Goal: Task Accomplishment & Management: Manage account settings

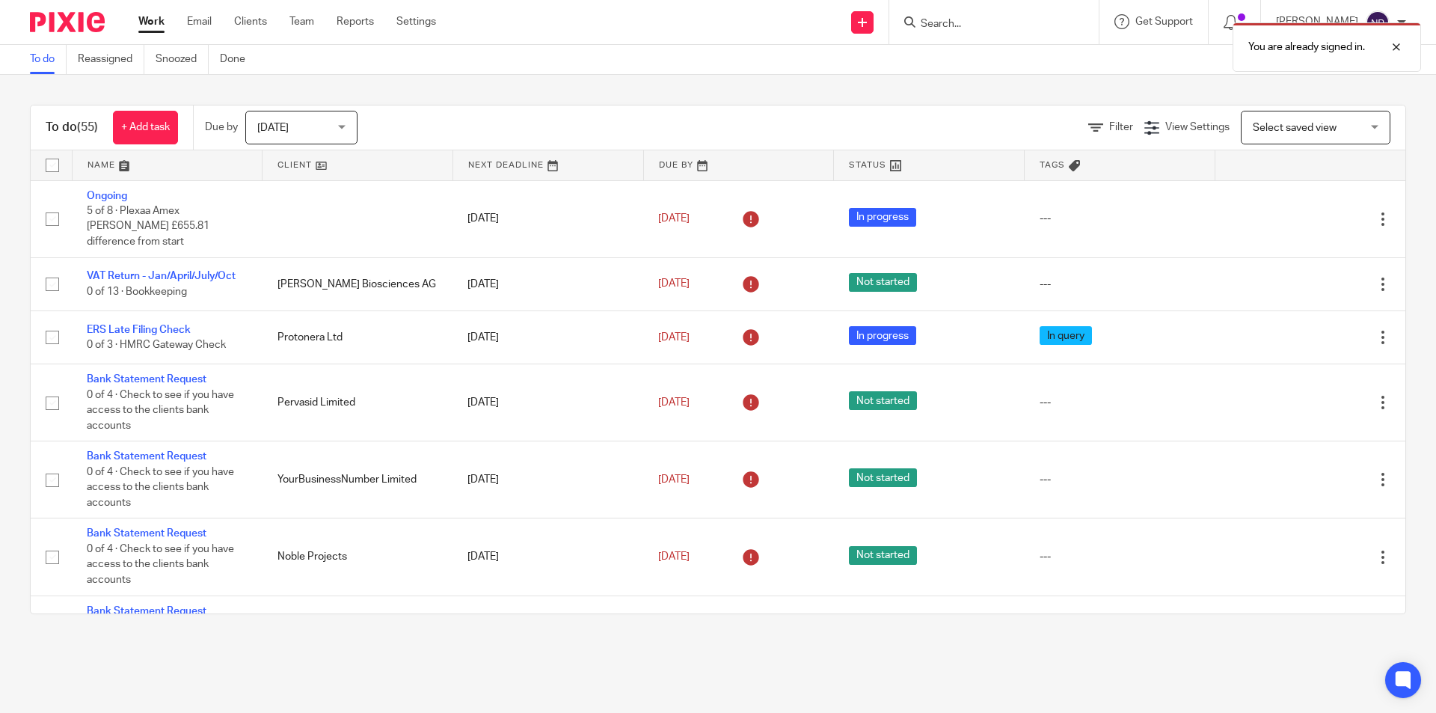
click at [946, 32] on div "You are already signed in." at bounding box center [1069, 43] width 703 height 57
click at [1394, 49] on div at bounding box center [1385, 47] width 40 height 18
drag, startPoint x: 958, startPoint y: 38, endPoint x: 959, endPoint y: 29, distance: 9.1
click at [958, 34] on div at bounding box center [993, 22] width 209 height 44
click at [961, 19] on input "Search" at bounding box center [986, 24] width 135 height 13
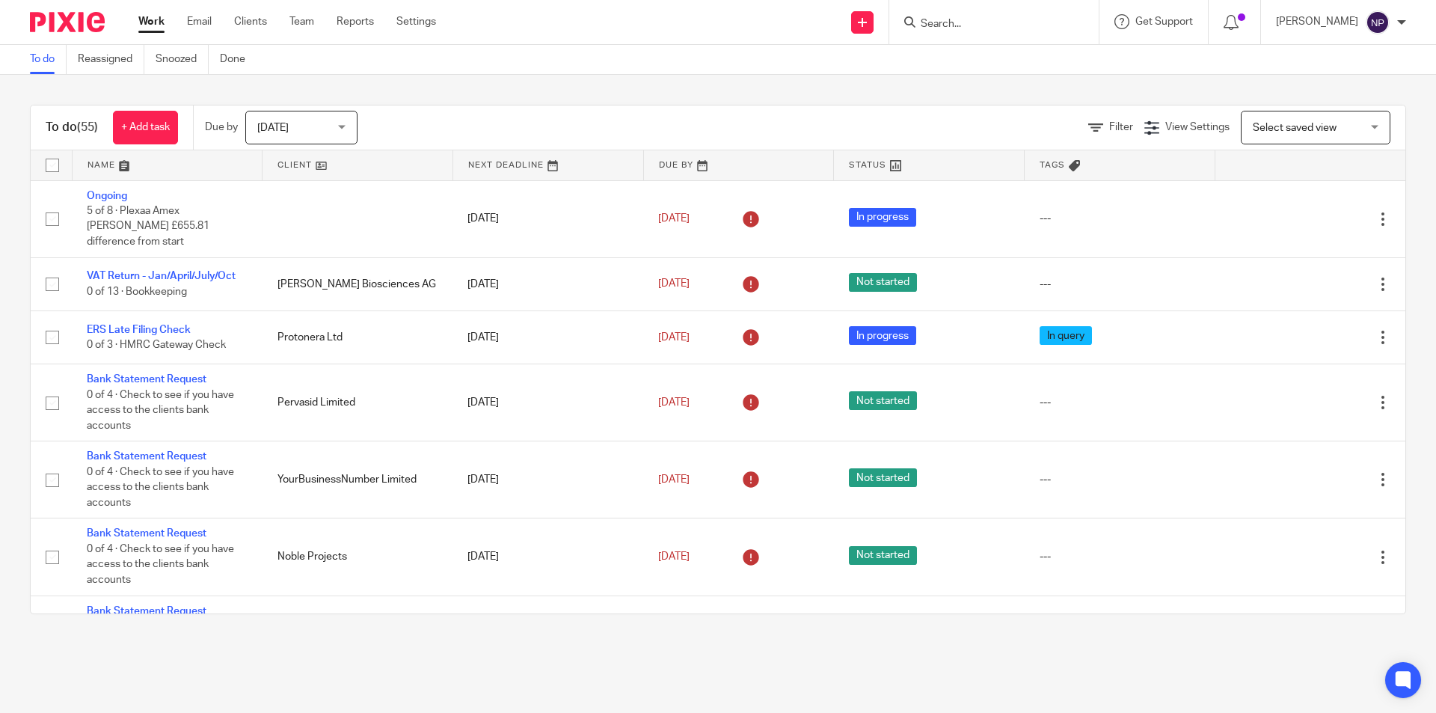
click at [961, 19] on input "Search" at bounding box center [986, 24] width 135 height 13
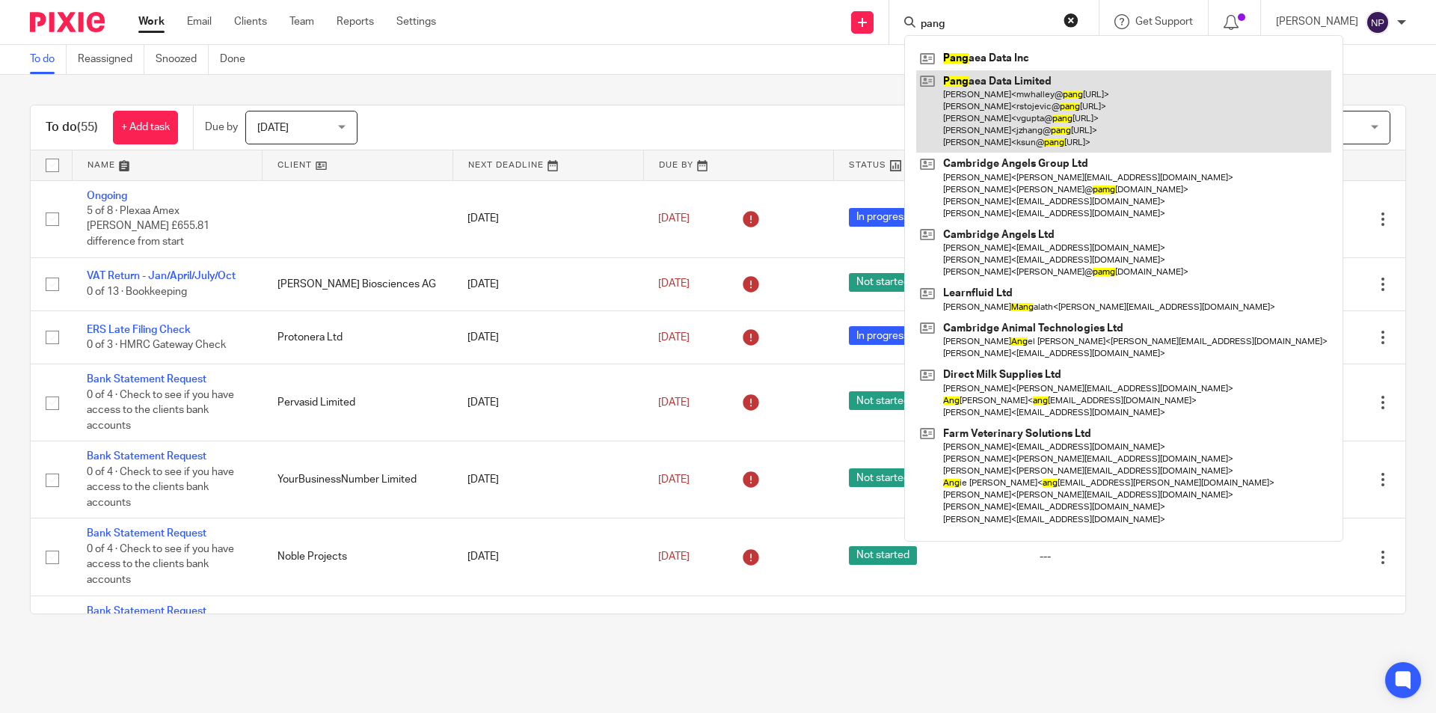
type input "pang"
click at [1082, 84] on link at bounding box center [1123, 111] width 415 height 83
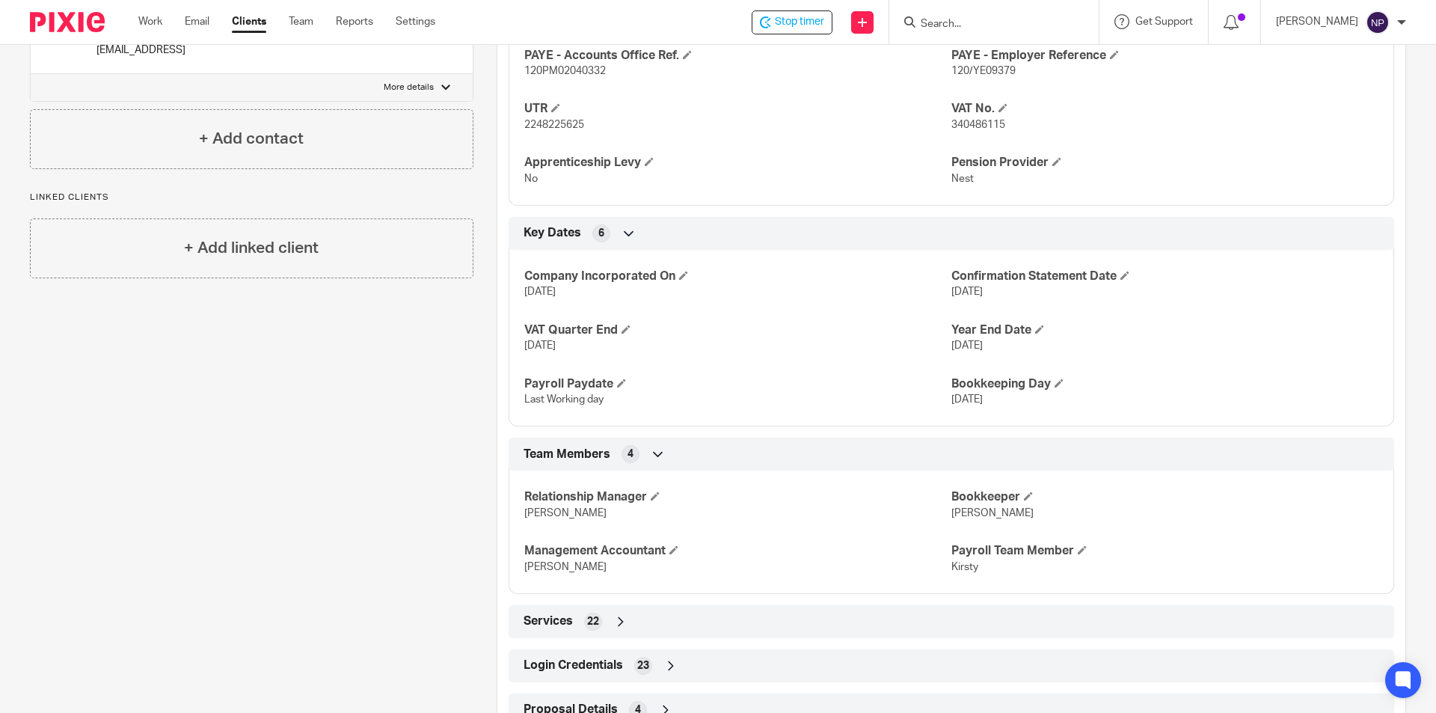
scroll to position [790, 0]
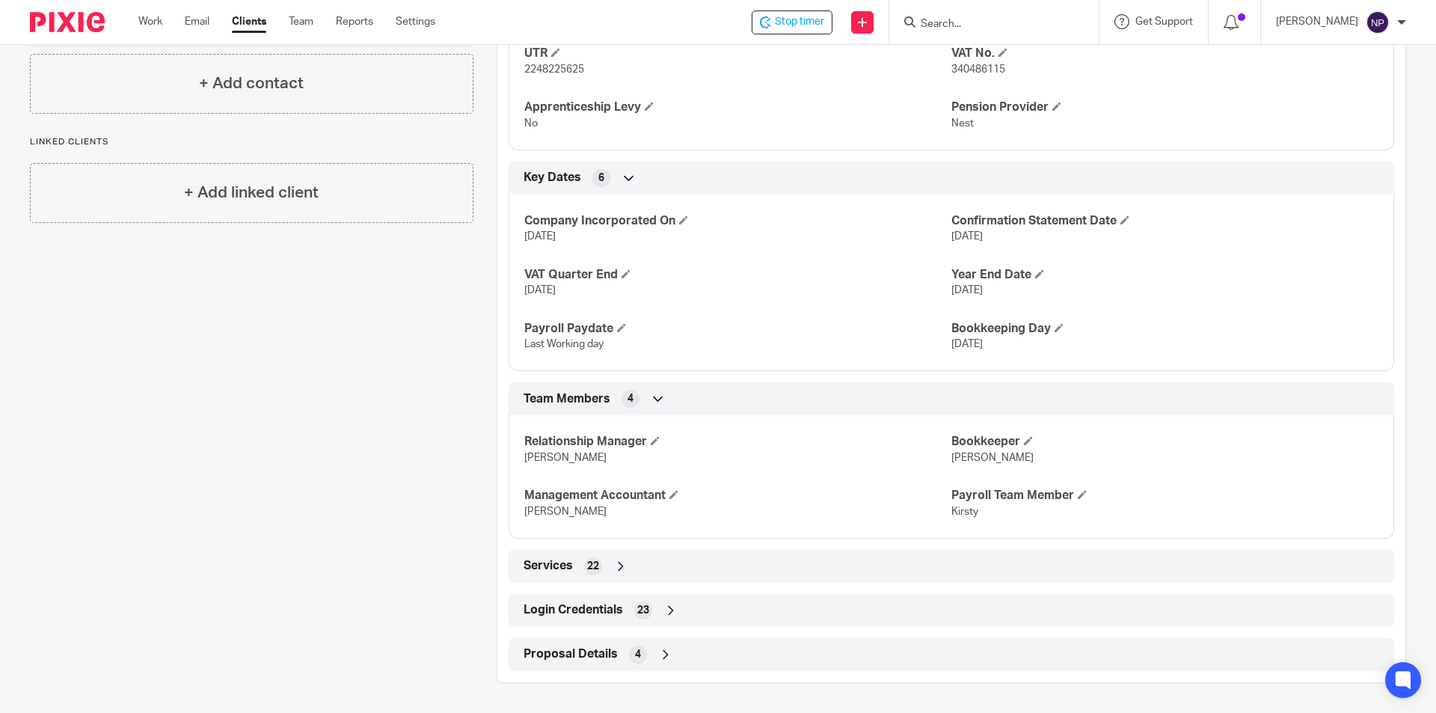
click at [800, 602] on div "Login Credentials 23" at bounding box center [951, 609] width 863 height 25
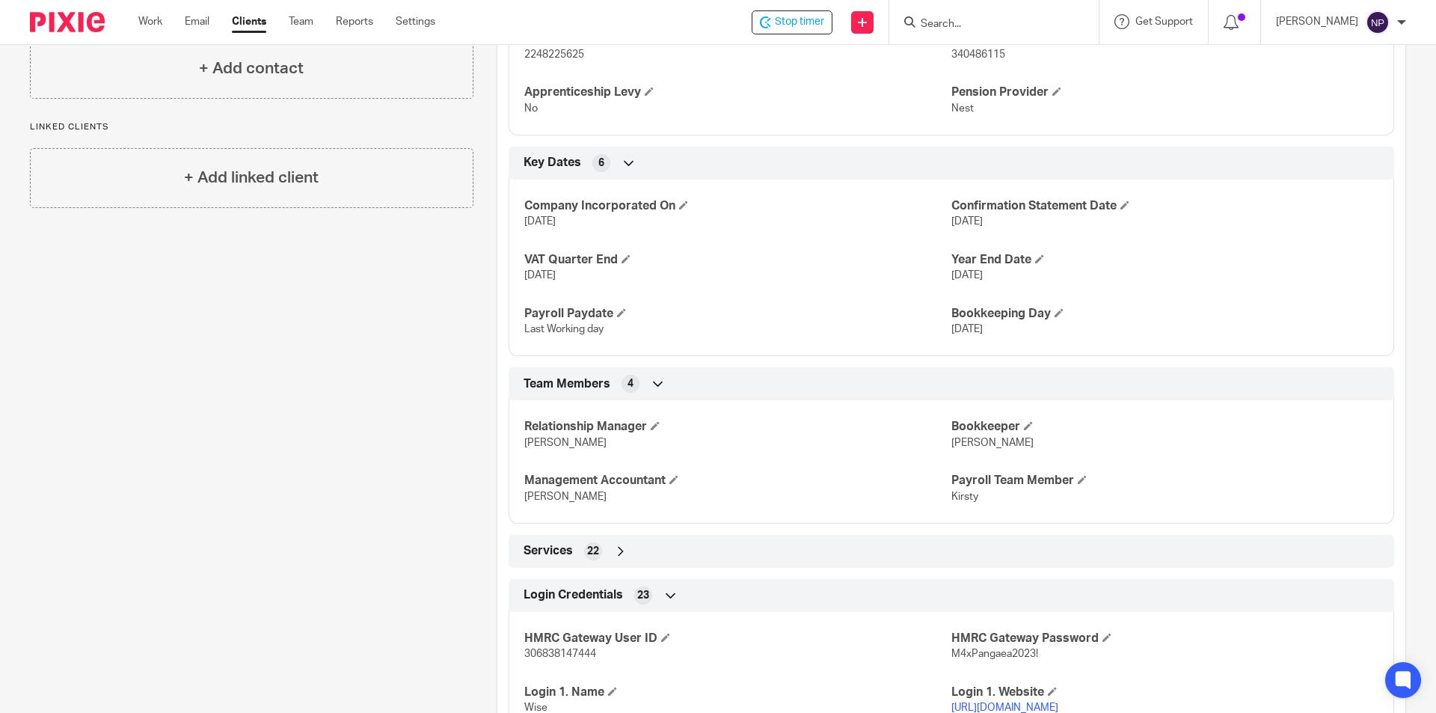
scroll to position [1388, 0]
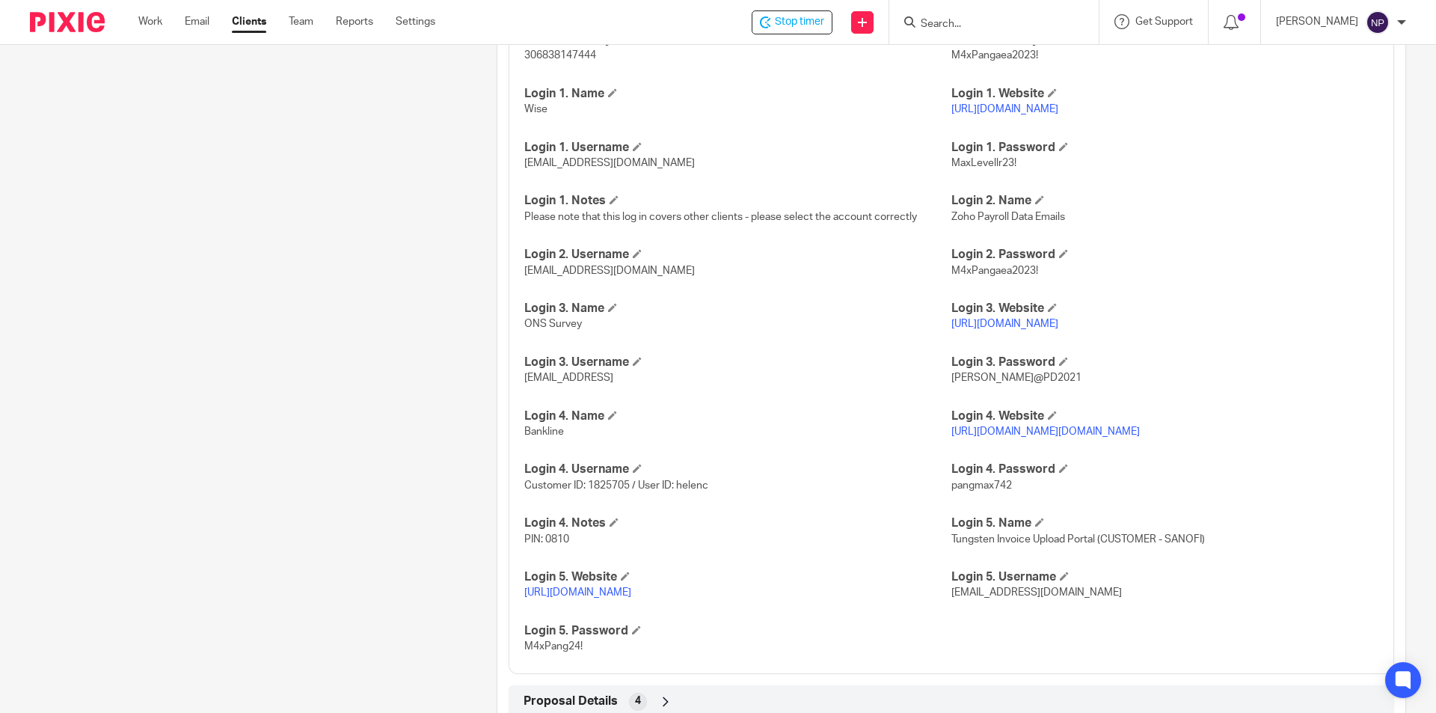
click at [614, 490] on span "Customer ID: 1825705 / User ID: helenc" at bounding box center [616, 485] width 184 height 10
click at [612, 490] on span "Customer ID: 1825705 / User ID: helenc" at bounding box center [616, 485] width 184 height 10
copy span "1825705"
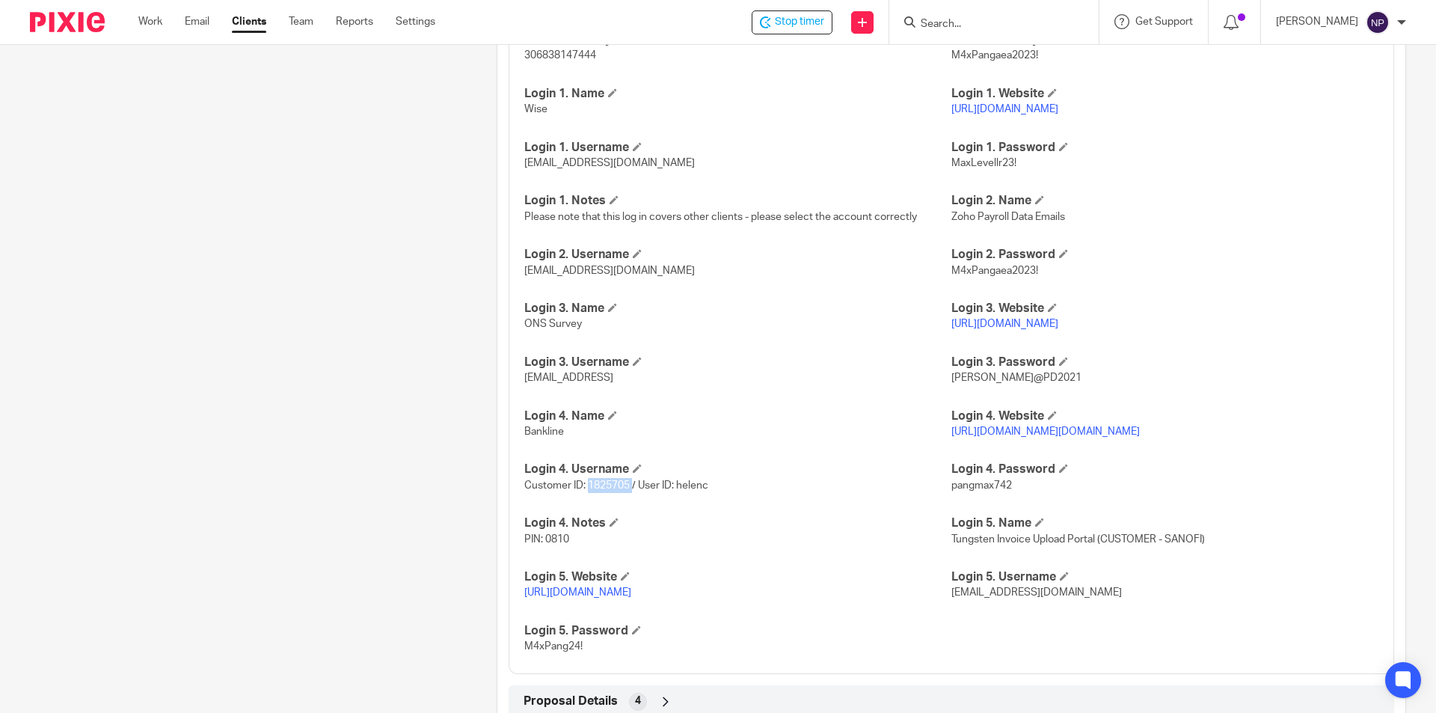
click at [1139, 437] on link "https://www.bankline.natwest.com/CWSLogon/logon.do" at bounding box center [1045, 431] width 188 height 10
click at [683, 490] on span "Customer ID: 1825705 / User ID: helenc" at bounding box center [616, 485] width 184 height 10
copy span "helenc"
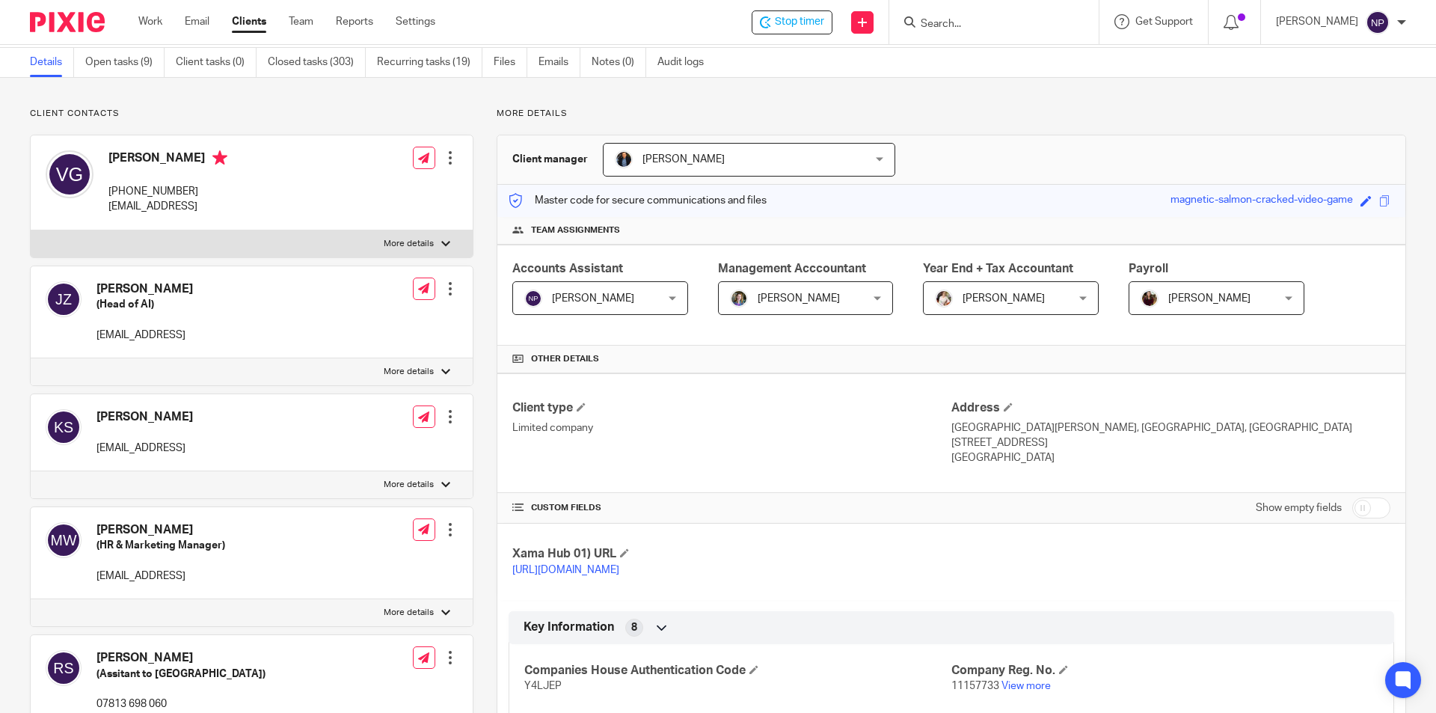
scroll to position [0, 0]
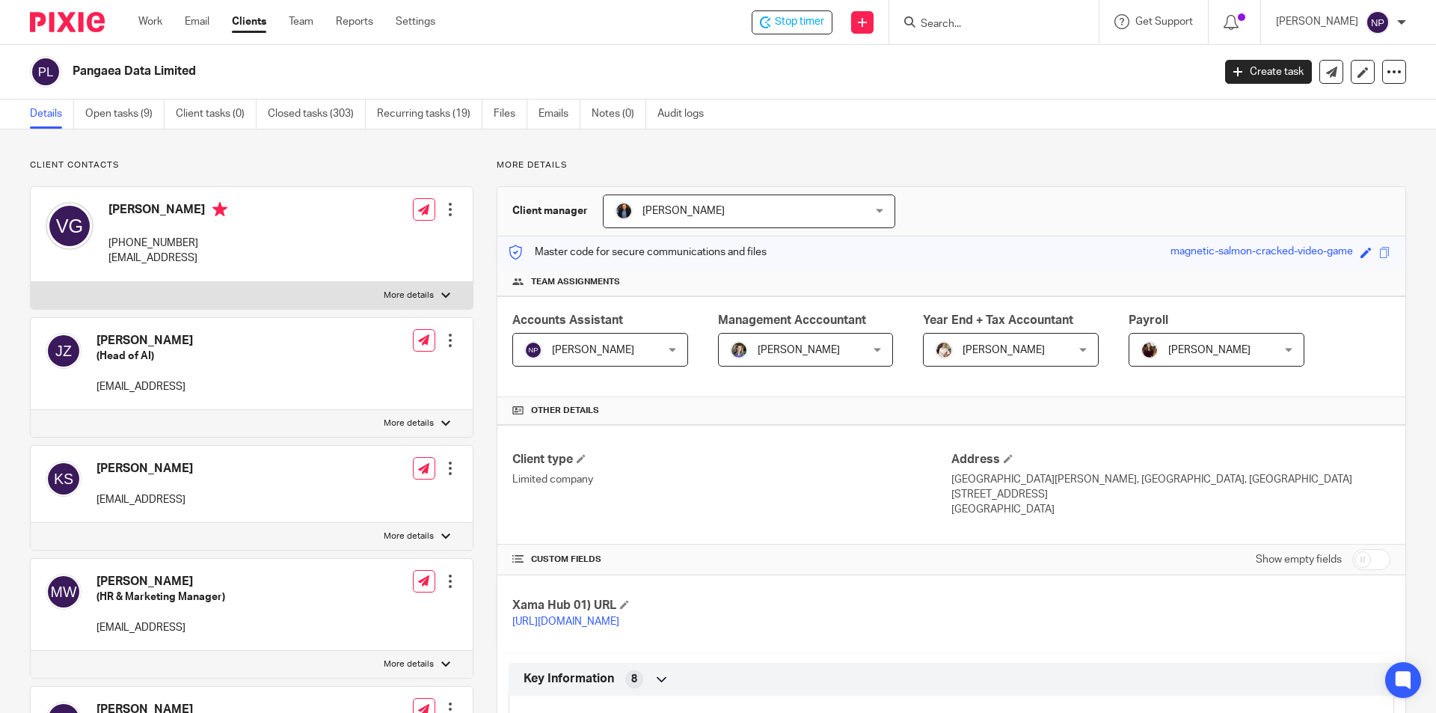
click at [951, 16] on form at bounding box center [998, 22] width 159 height 19
click at [951, 21] on input "Search" at bounding box center [986, 24] width 135 height 13
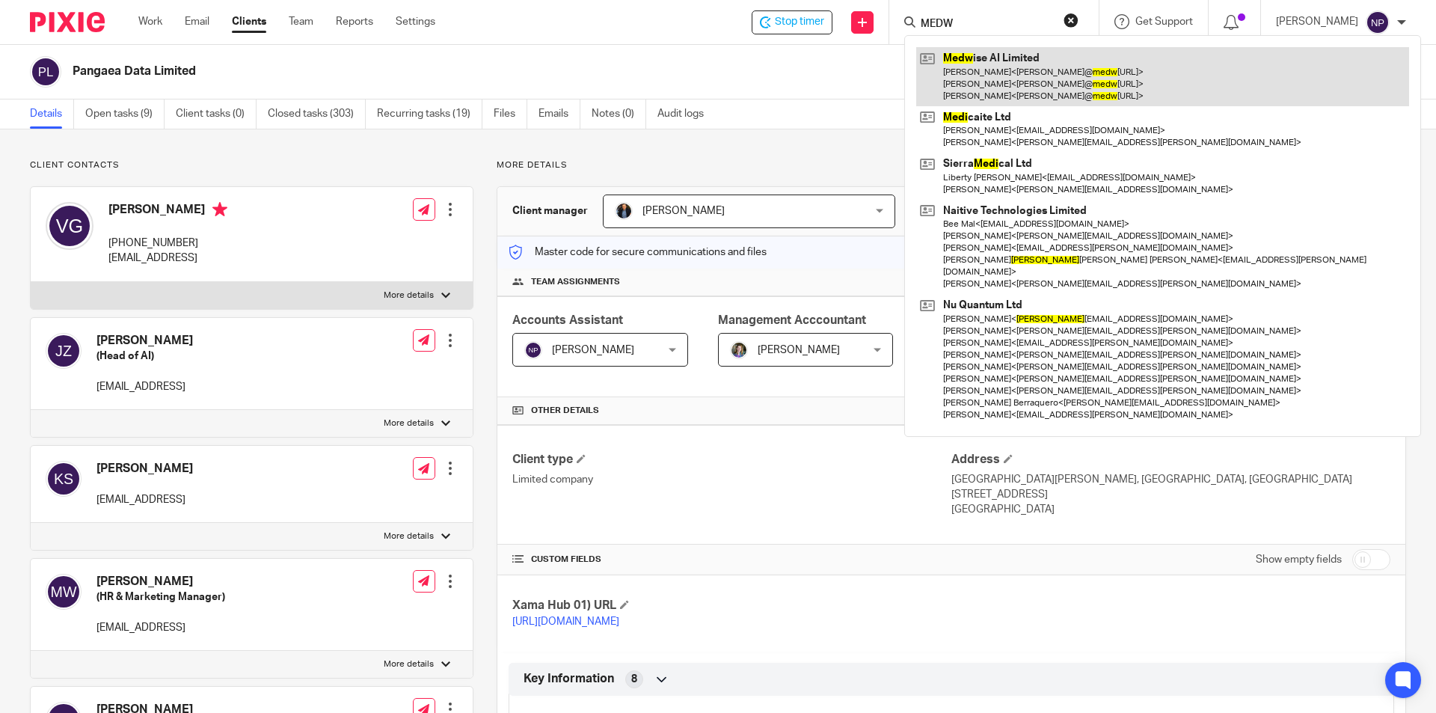
type input "MEDW"
click at [992, 66] on link at bounding box center [1162, 76] width 493 height 59
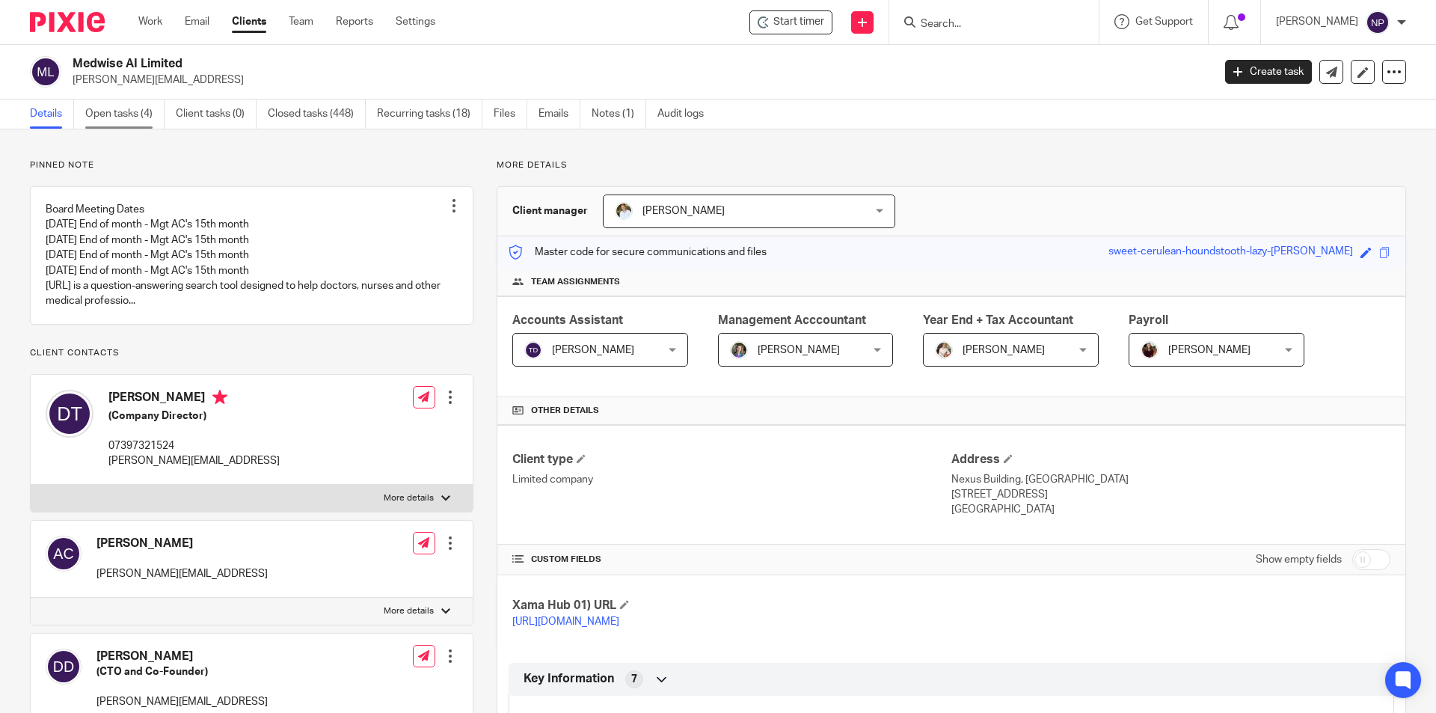
click at [155, 123] on link "Open tasks (4)" at bounding box center [124, 113] width 79 height 29
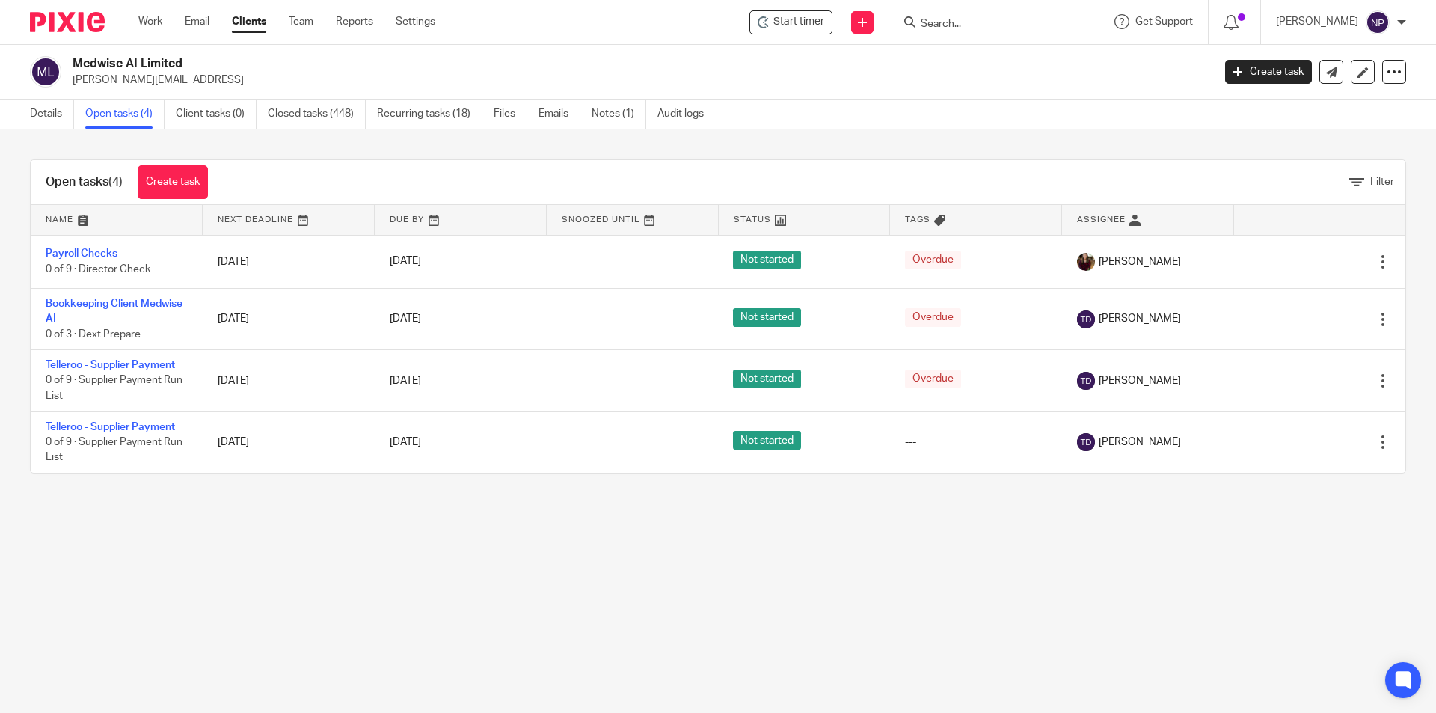
click at [937, 18] on input "Search" at bounding box center [986, 24] width 135 height 13
click at [968, 34] on div at bounding box center [993, 22] width 209 height 44
click at [970, 25] on input "Search" at bounding box center [986, 24] width 135 height 13
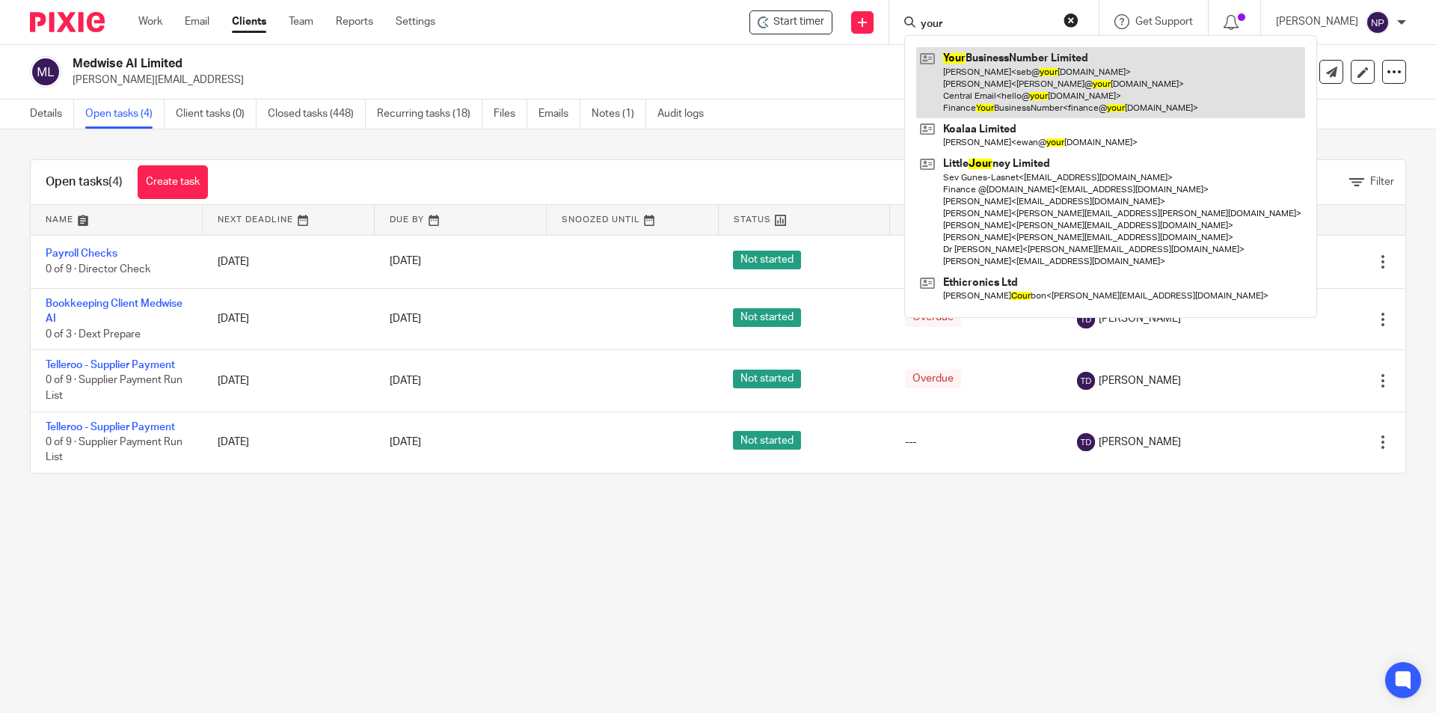
type input "your"
click at [973, 65] on link at bounding box center [1110, 82] width 389 height 71
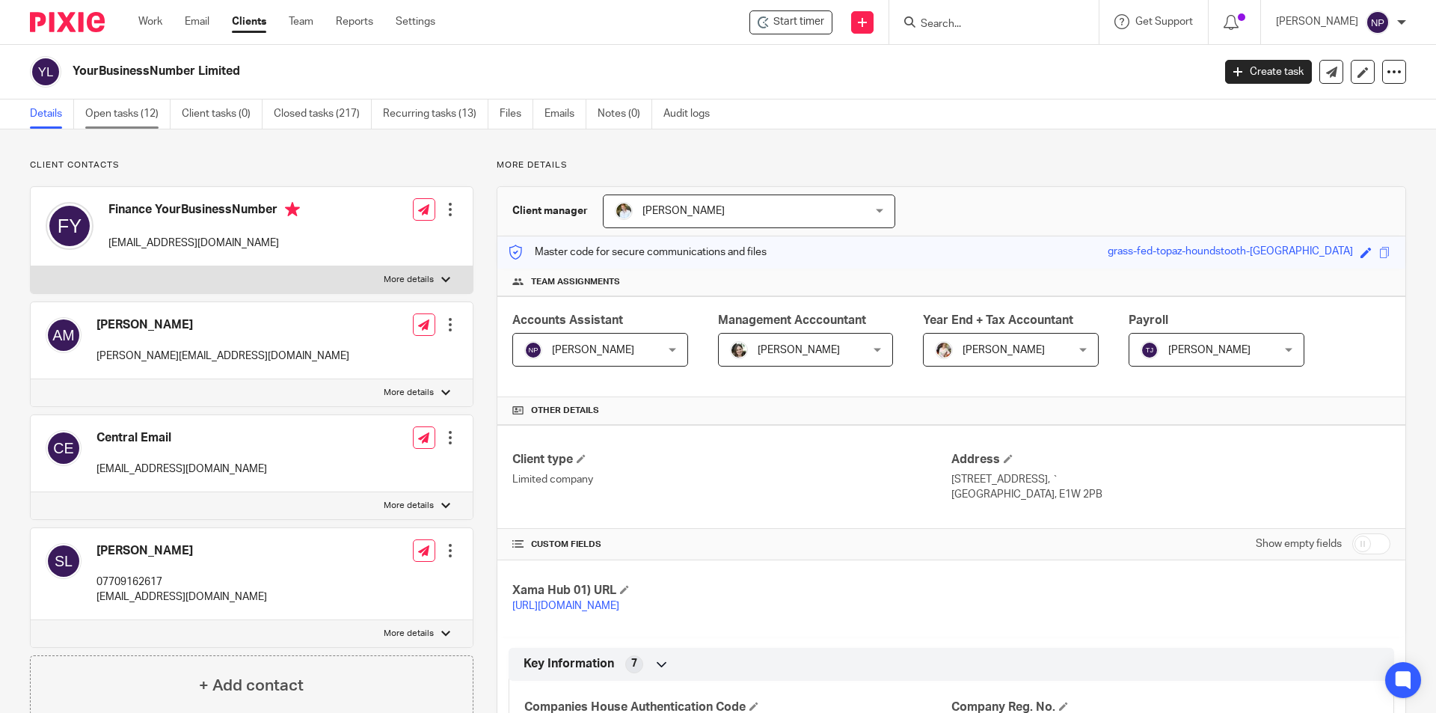
click at [139, 109] on link "Open tasks (12)" at bounding box center [127, 113] width 85 height 29
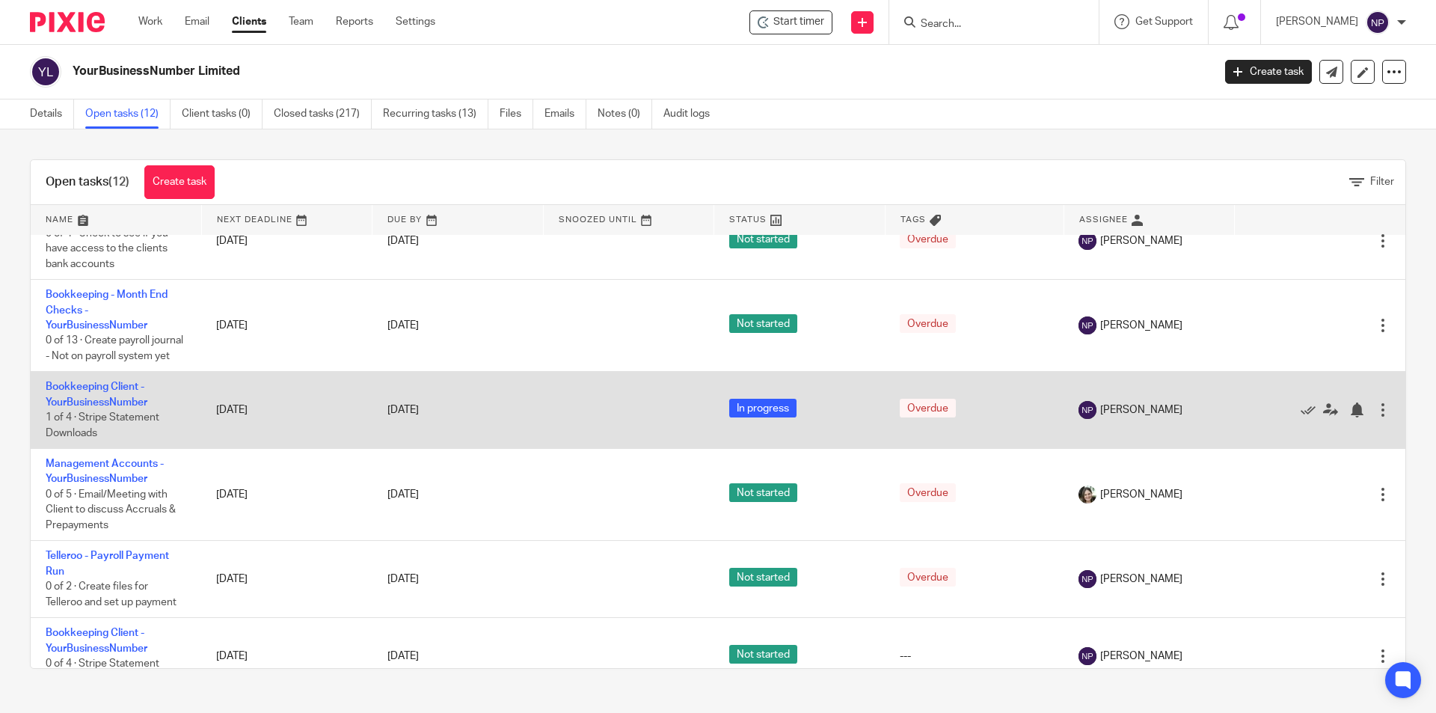
scroll to position [342, 0]
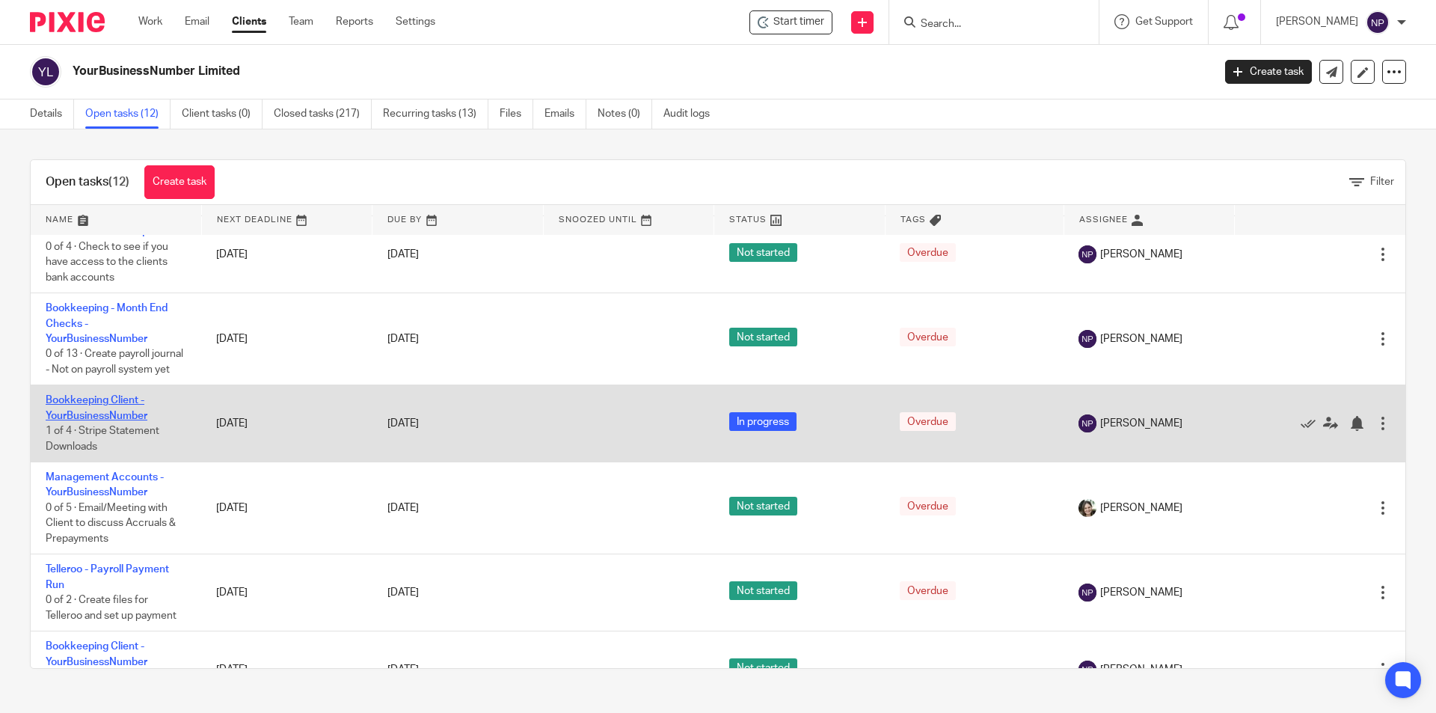
click at [114, 420] on link "Bookkeeping Client - YourBusinessNumber" at bounding box center [97, 407] width 102 height 25
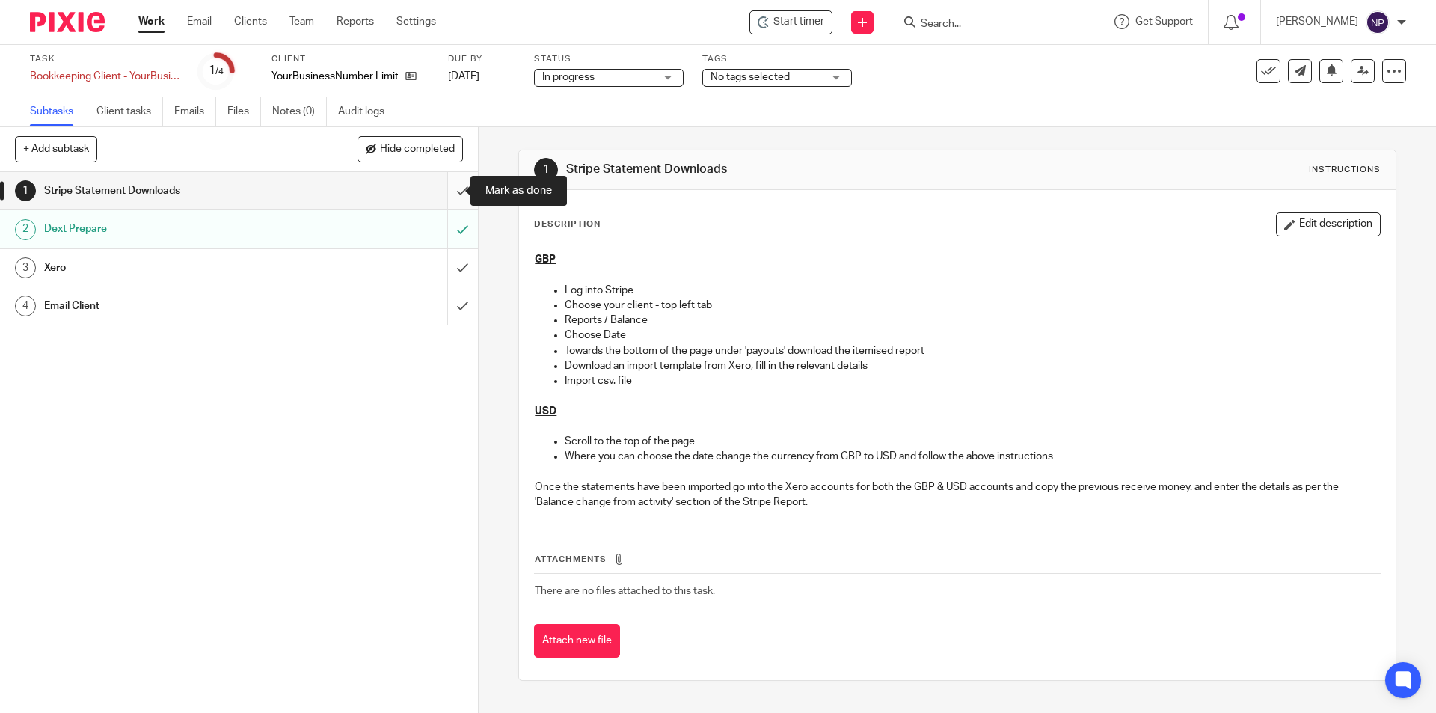
click at [450, 186] on input "submit" at bounding box center [239, 190] width 478 height 37
click at [450, 259] on input "submit" at bounding box center [239, 267] width 478 height 37
click at [452, 313] on input "submit" at bounding box center [239, 305] width 478 height 37
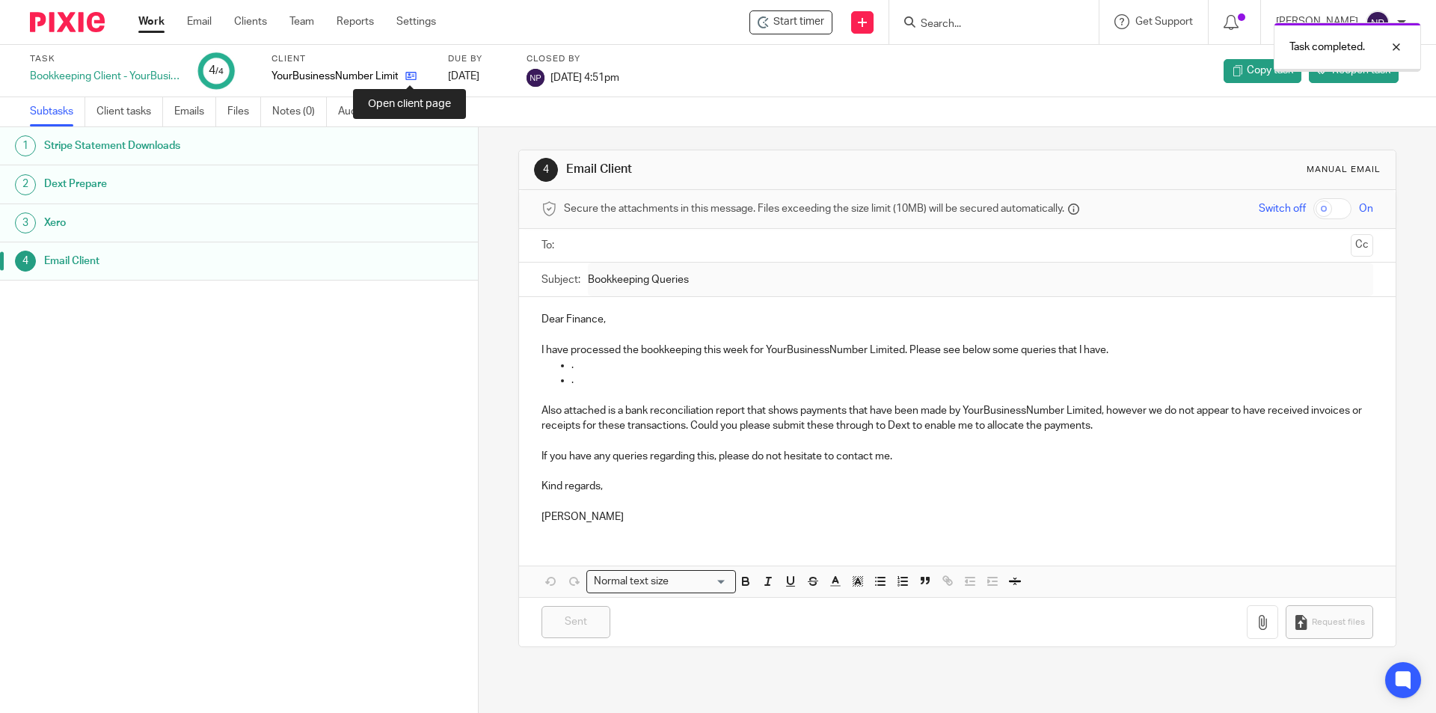
click at [412, 75] on icon at bounding box center [410, 75] width 11 height 11
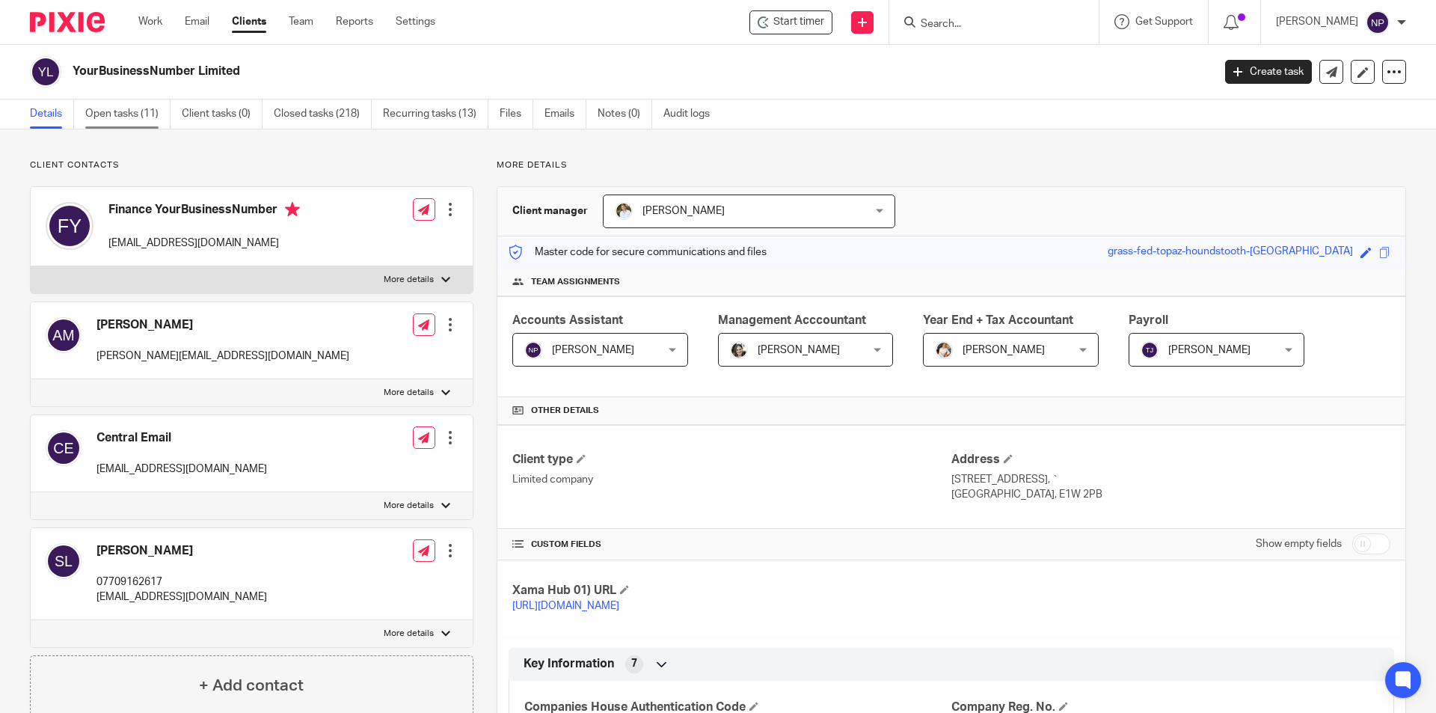
click at [156, 115] on link "Open tasks (11)" at bounding box center [127, 113] width 85 height 29
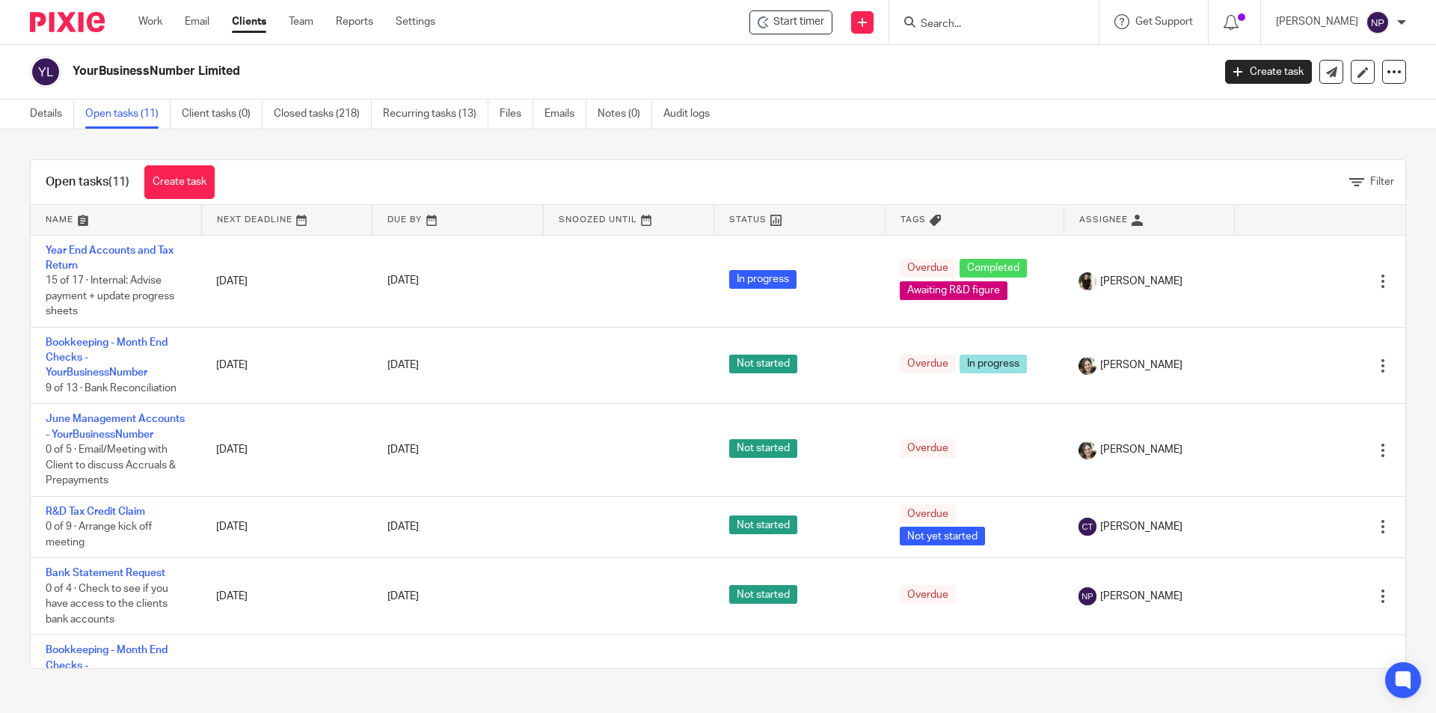
click at [696, 4] on div "Start timer Send new email Create task Add client Get Support Contact via email…" at bounding box center [947, 22] width 978 height 44
click at [767, 14] on div "Start timer" at bounding box center [790, 22] width 83 height 24
click at [773, 26] on span "Start timer" at bounding box center [798, 22] width 51 height 16
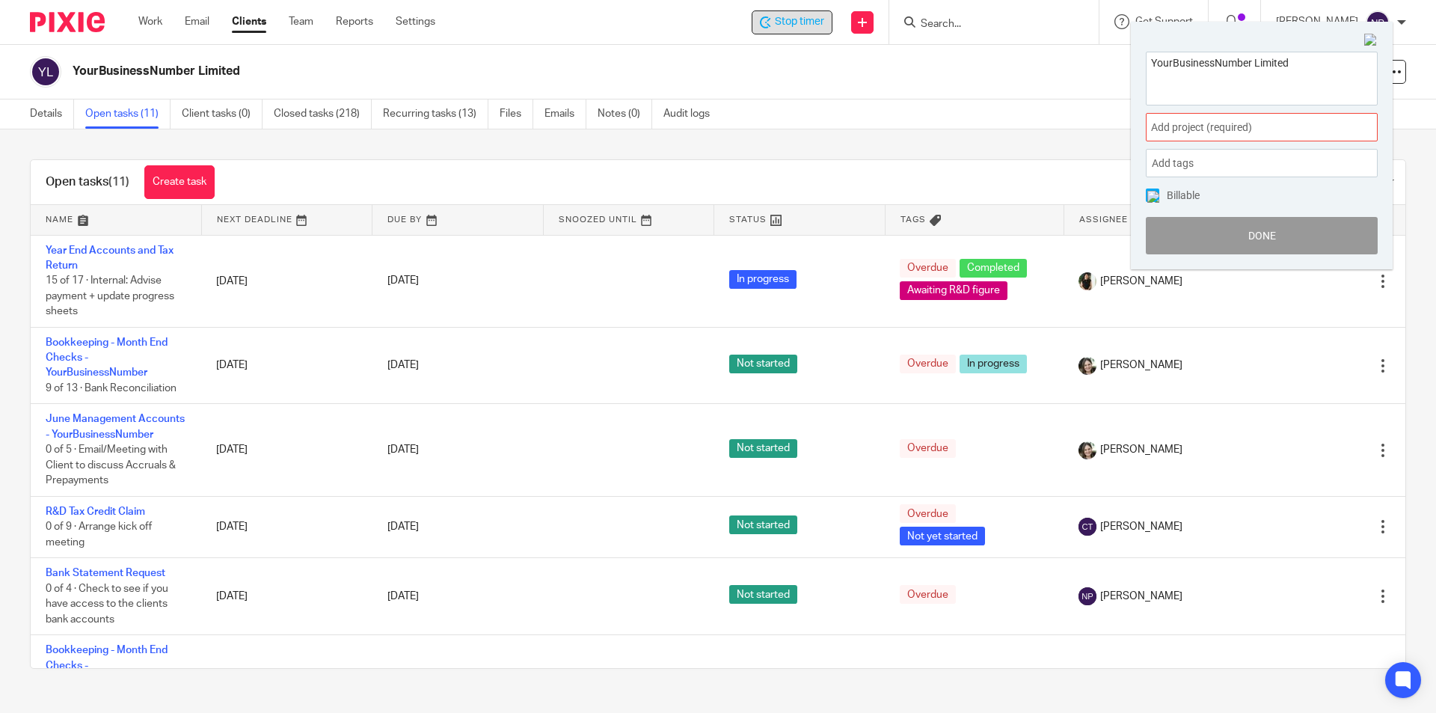
click at [1230, 132] on span "Add project (required) :" at bounding box center [1245, 128] width 188 height 16
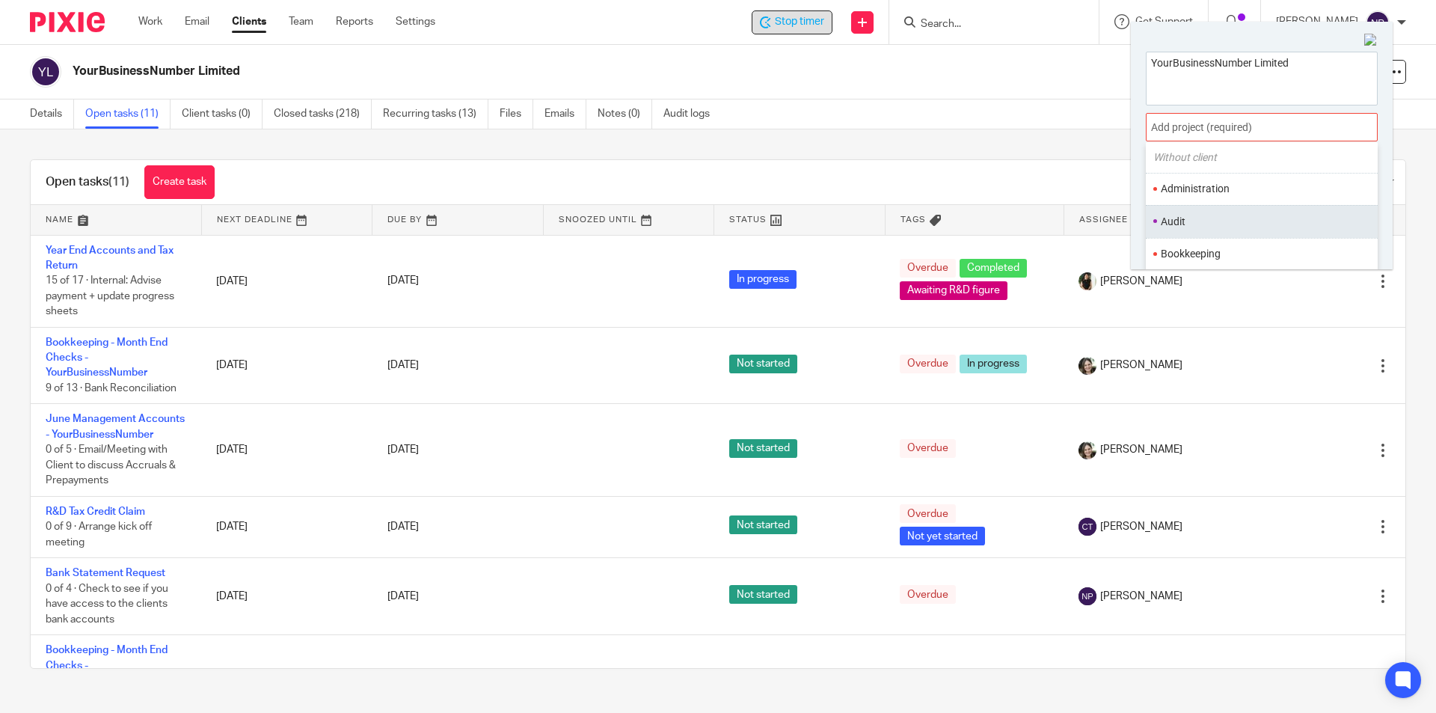
scroll to position [75, 0]
click at [1219, 224] on li "Bookkeeping" at bounding box center [1257, 228] width 195 height 16
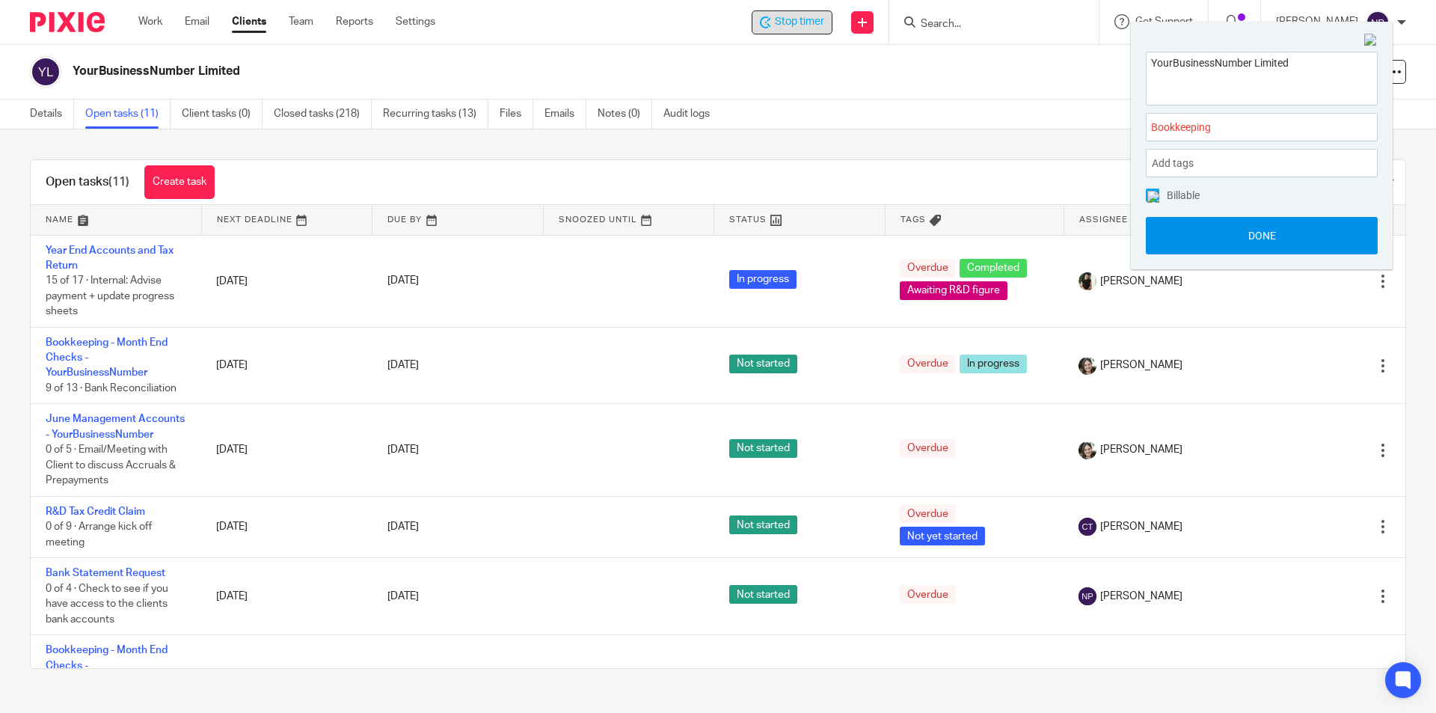
click at [1246, 239] on button "Done" at bounding box center [1261, 235] width 232 height 37
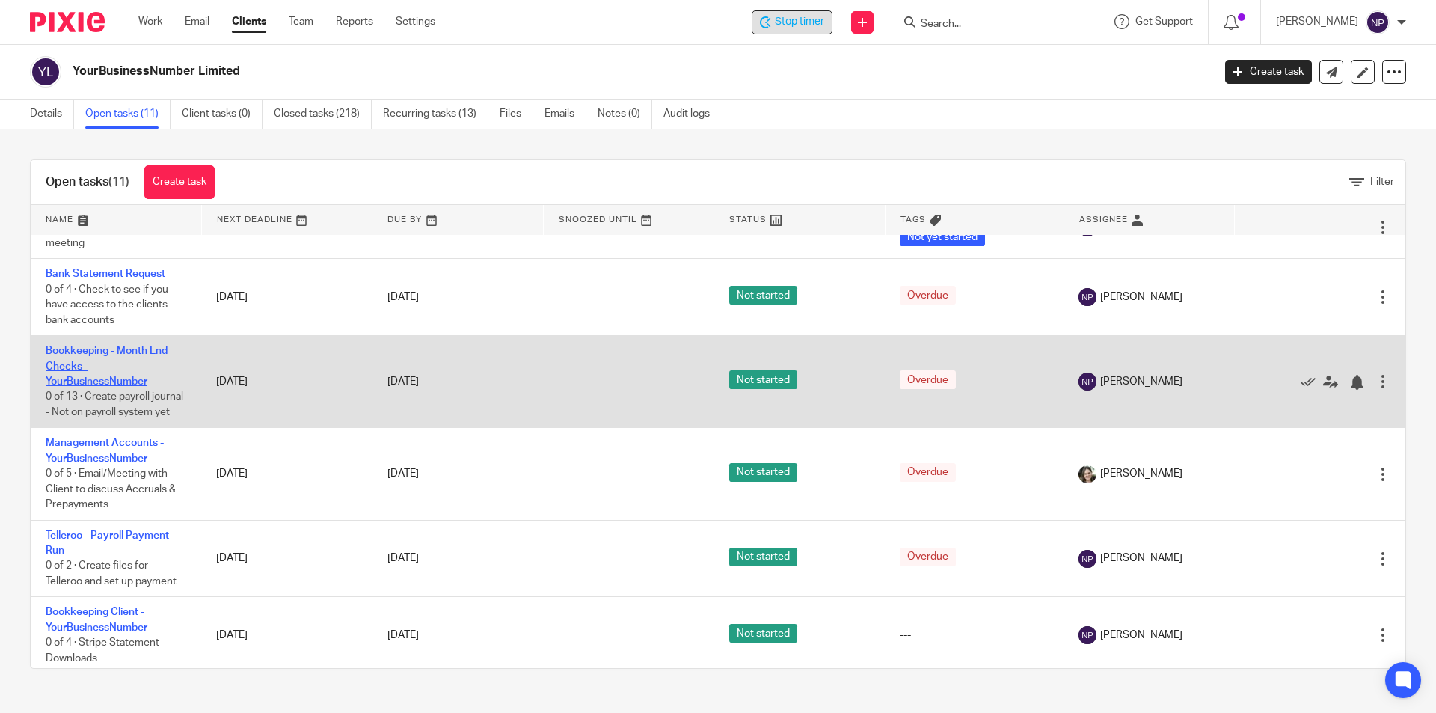
scroll to position [374, 0]
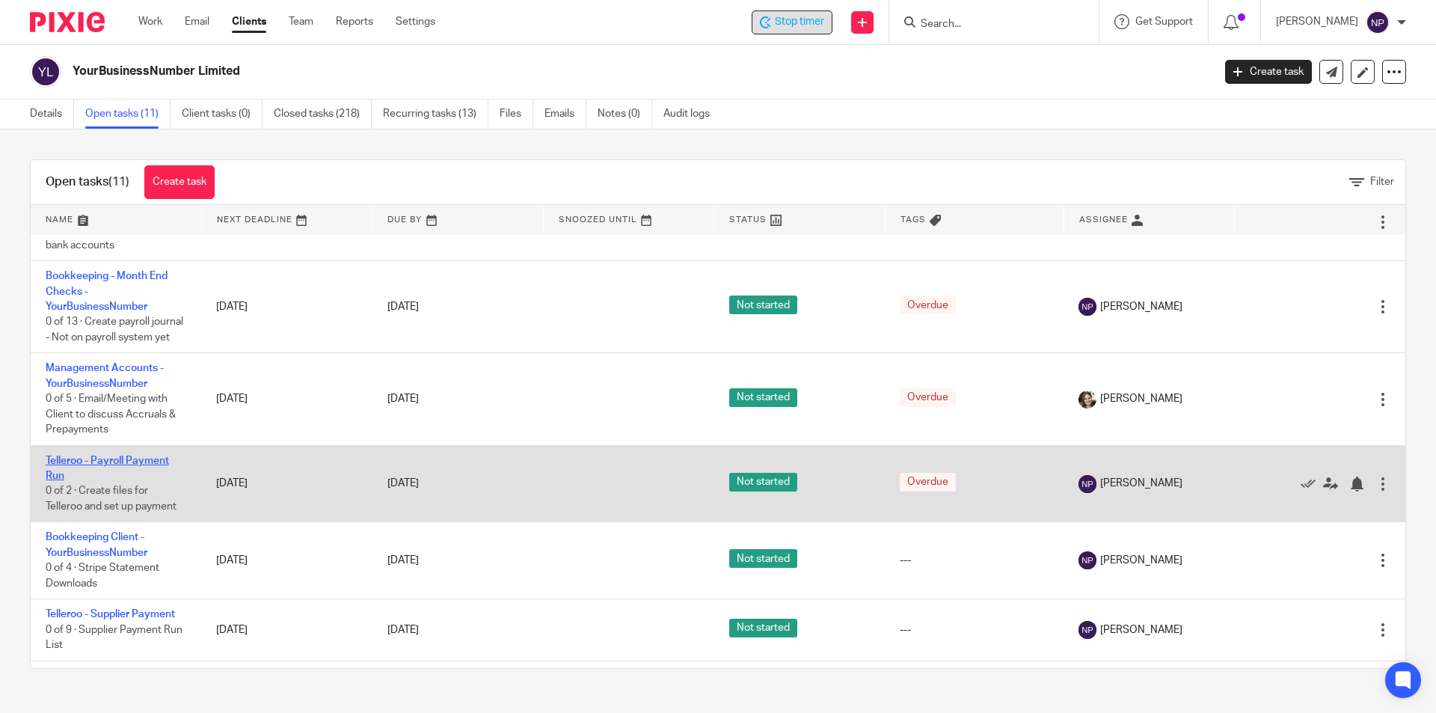
click at [148, 481] on link "Telleroo - Payroll Payment Run" at bounding box center [107, 467] width 123 height 25
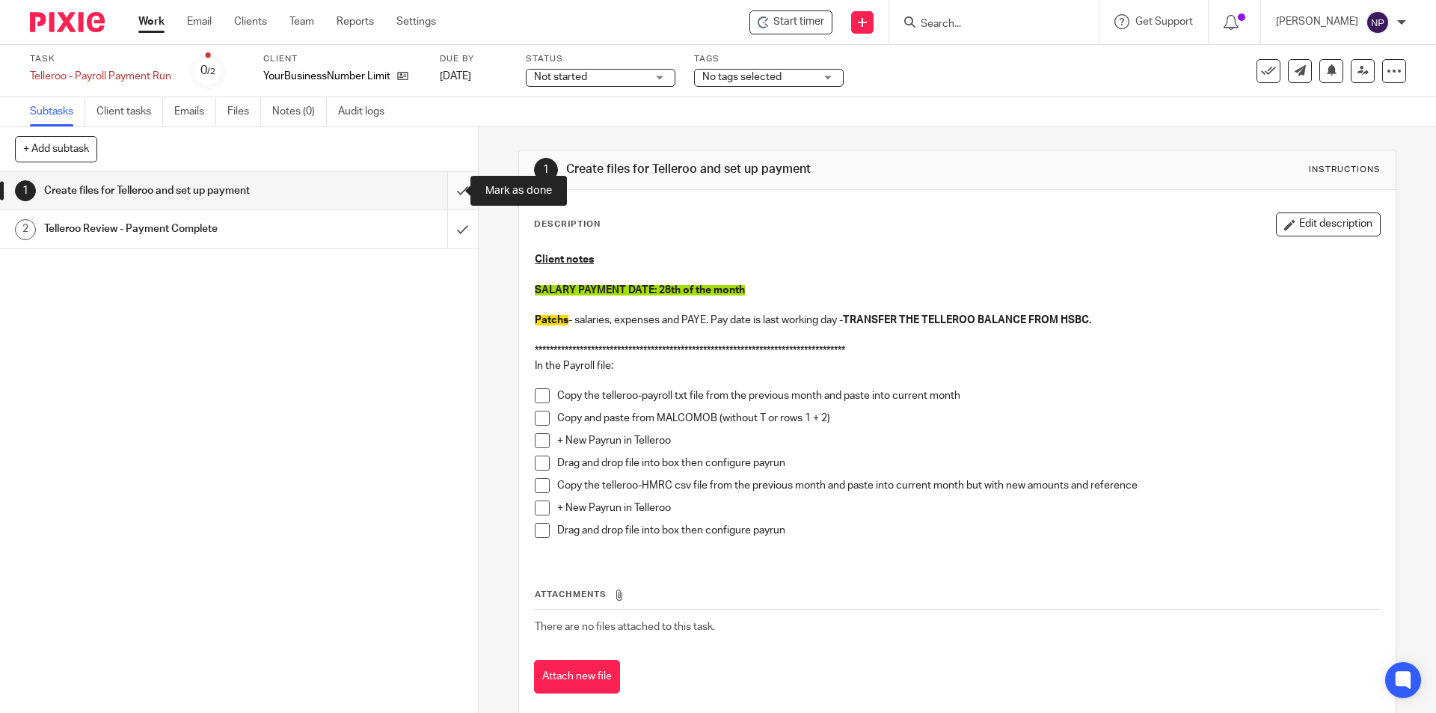
click at [444, 194] on input "submit" at bounding box center [239, 190] width 478 height 37
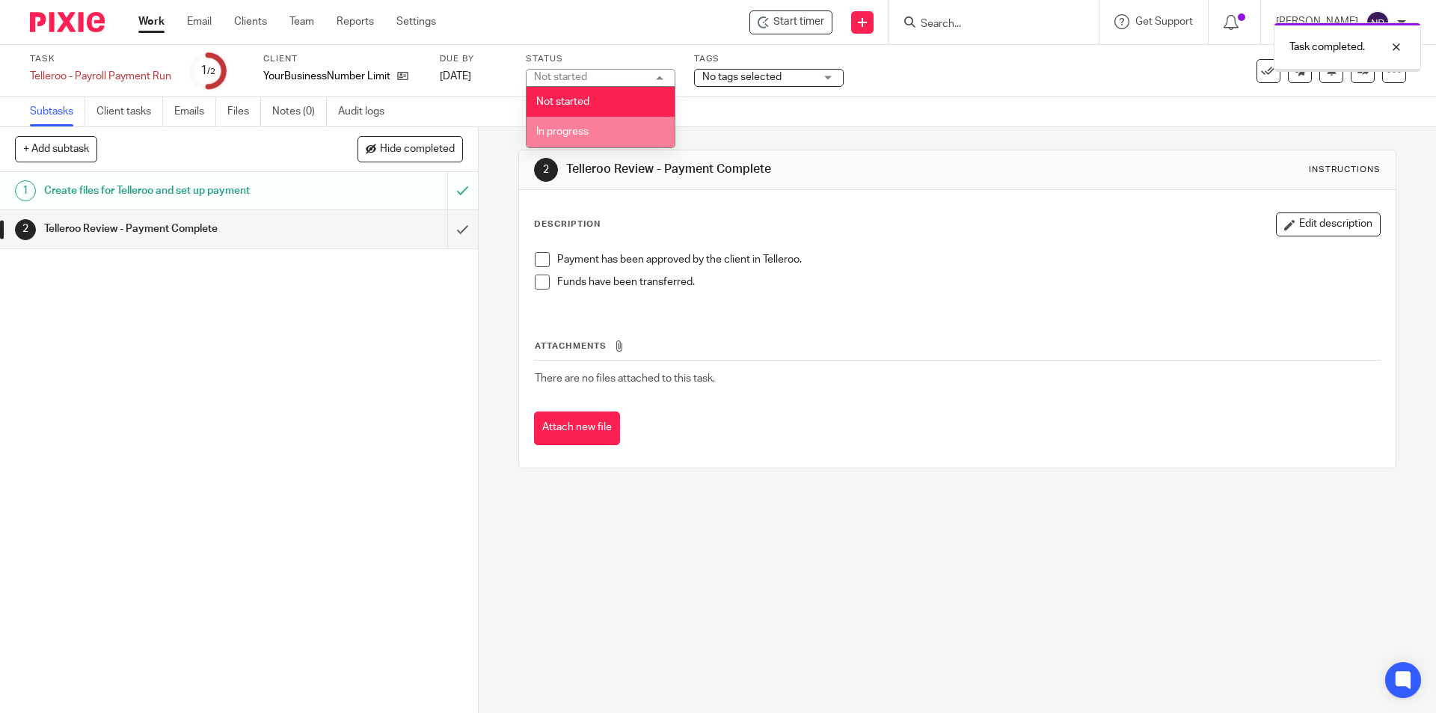
click at [627, 133] on li "In progress" at bounding box center [600, 132] width 148 height 31
click at [807, 70] on div "Task completed." at bounding box center [1069, 43] width 703 height 57
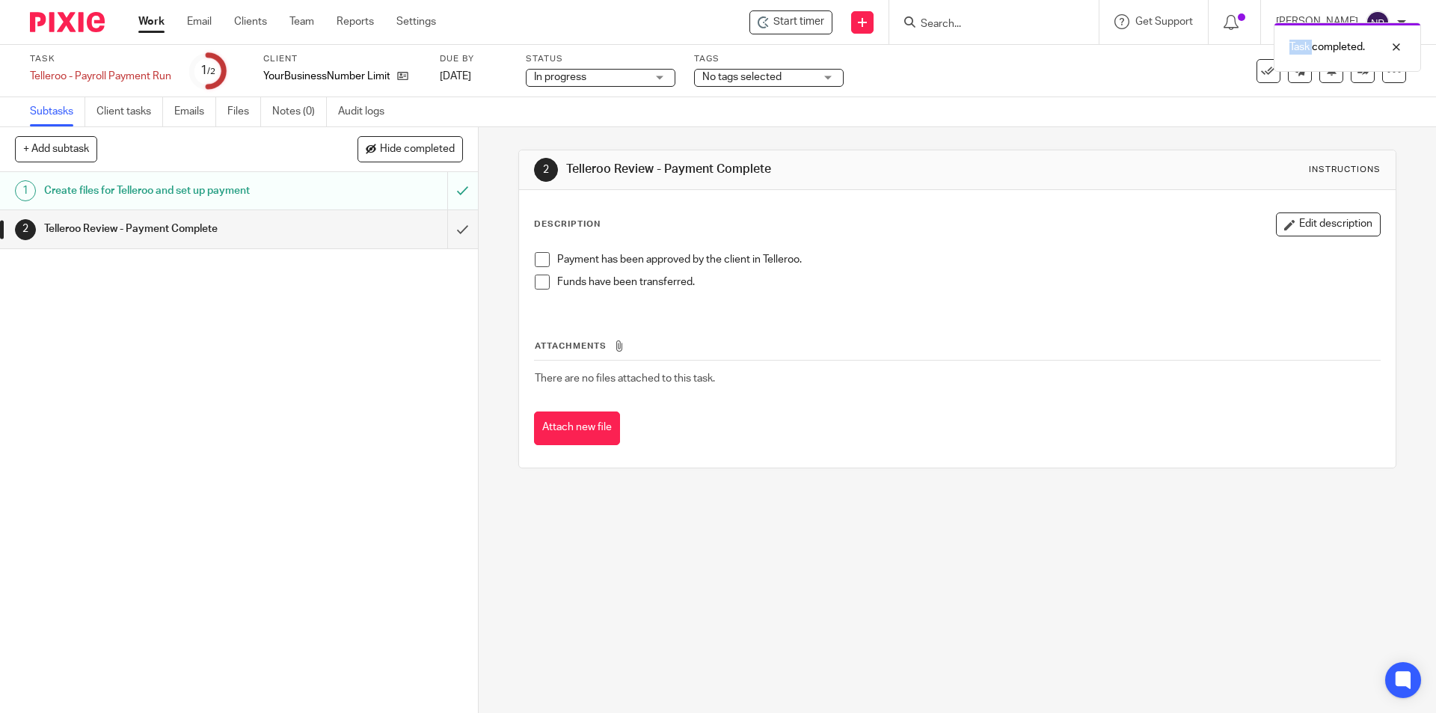
click at [807, 71] on div "Task completed." at bounding box center [1069, 43] width 703 height 57
click at [807, 80] on span "No tags selected" at bounding box center [758, 78] width 112 height 16
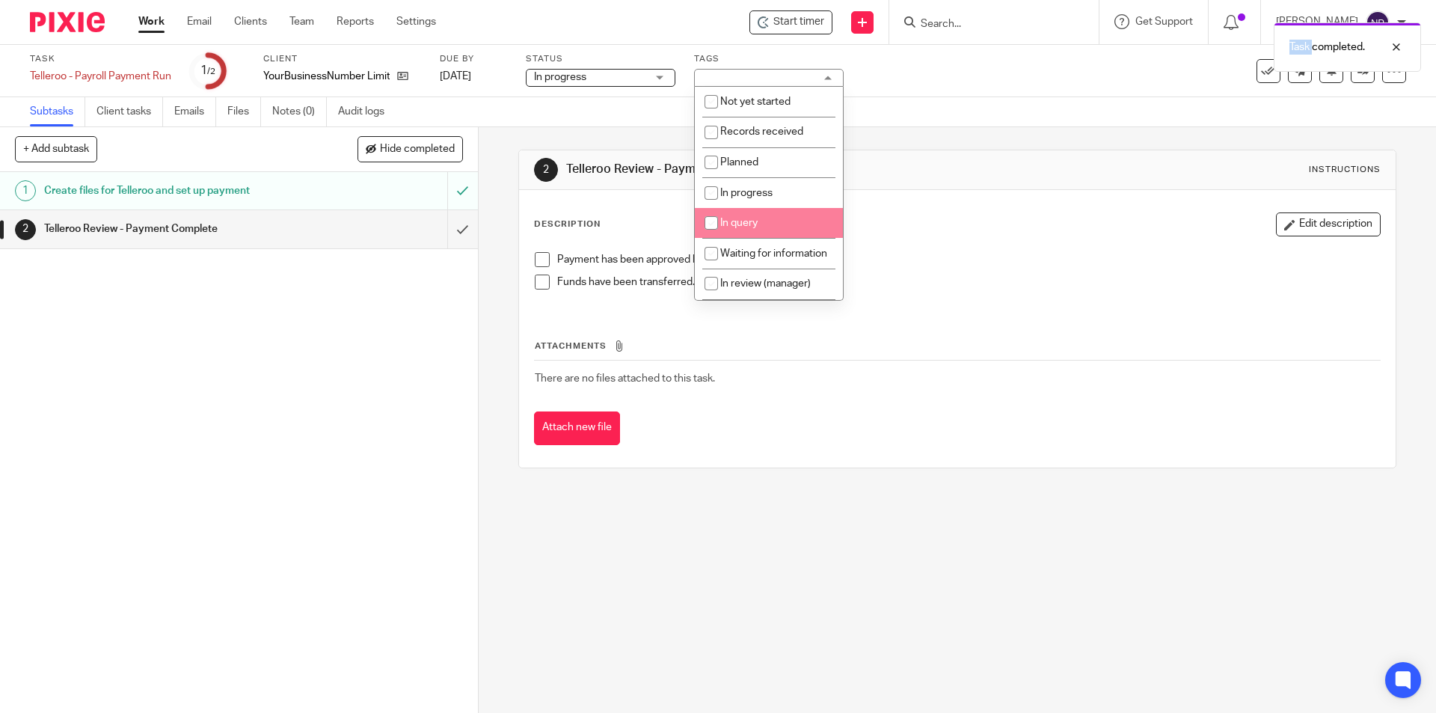
scroll to position [75, 0]
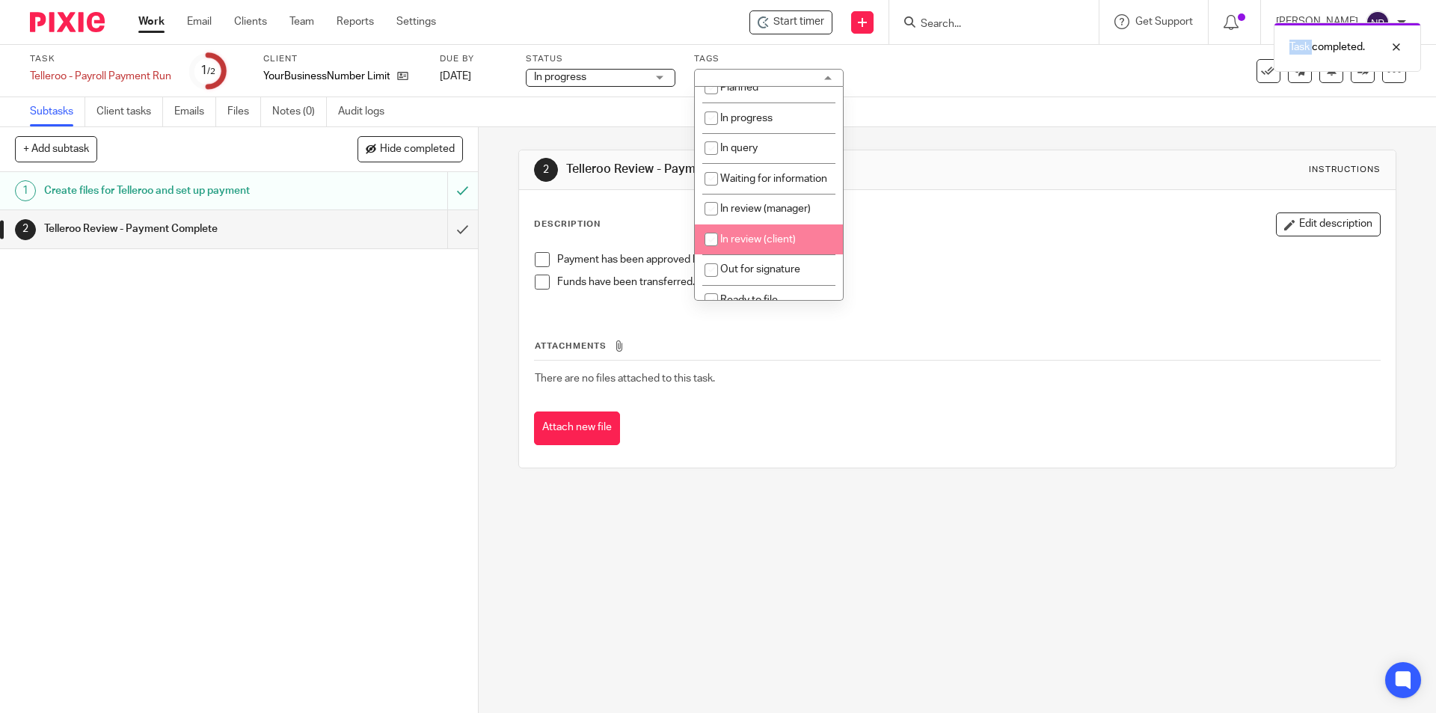
click at [778, 248] on li "In review (client)" at bounding box center [769, 239] width 148 height 31
checkbox input "true"
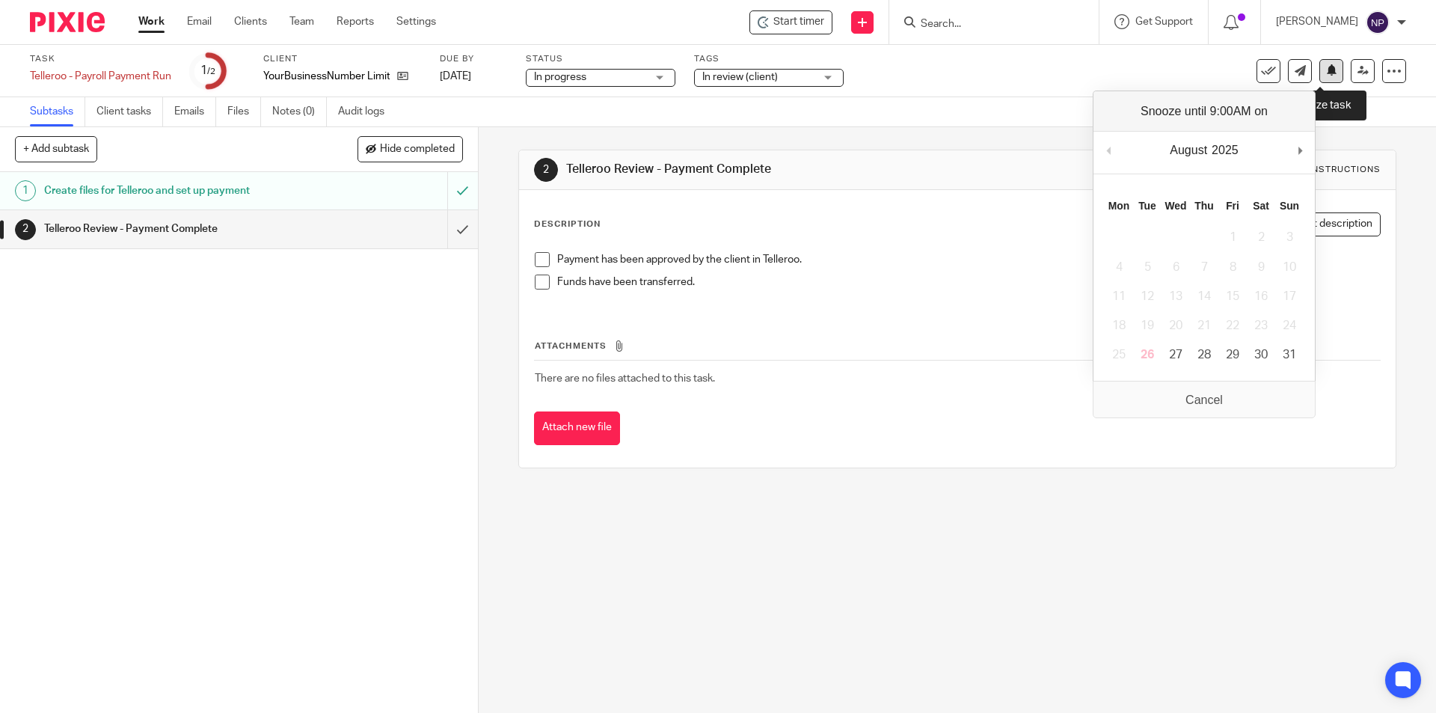
click at [1323, 80] on button at bounding box center [1331, 71] width 24 height 24
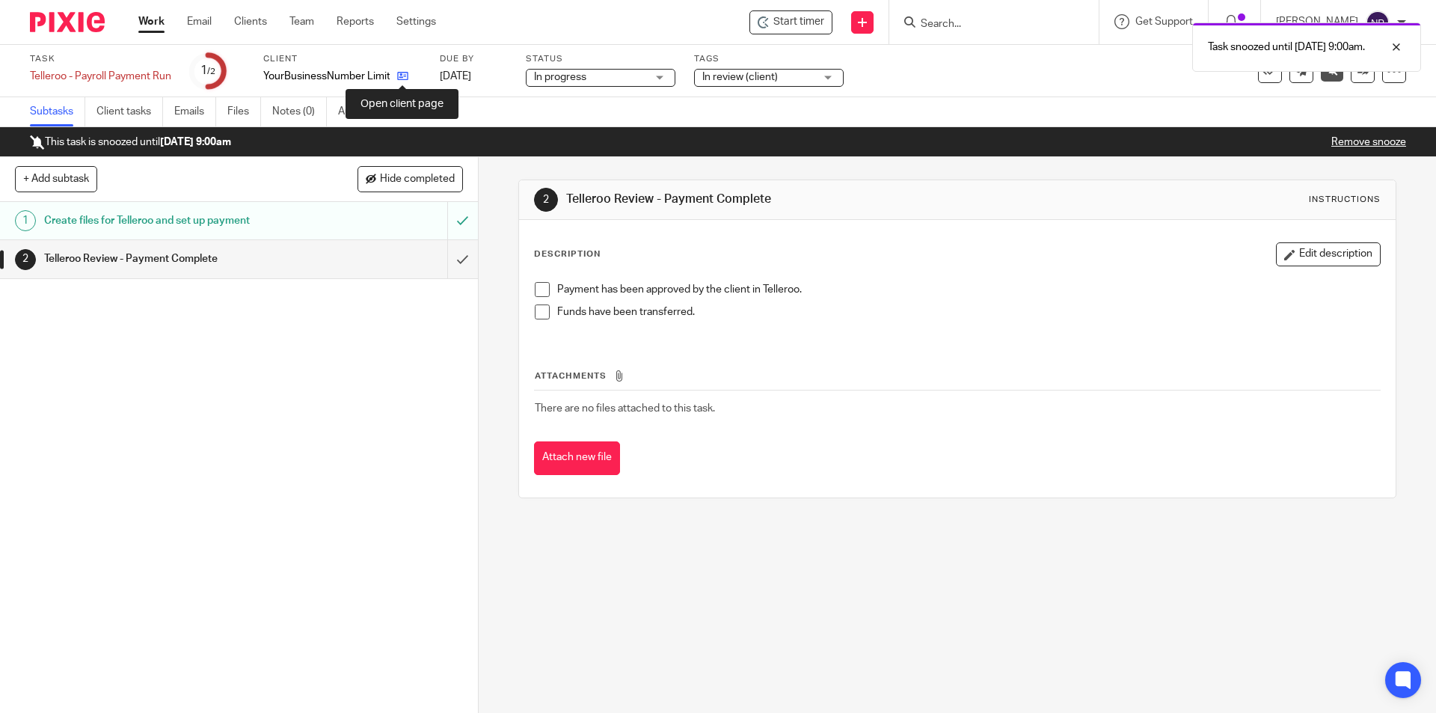
click at [402, 79] on icon at bounding box center [402, 75] width 11 height 11
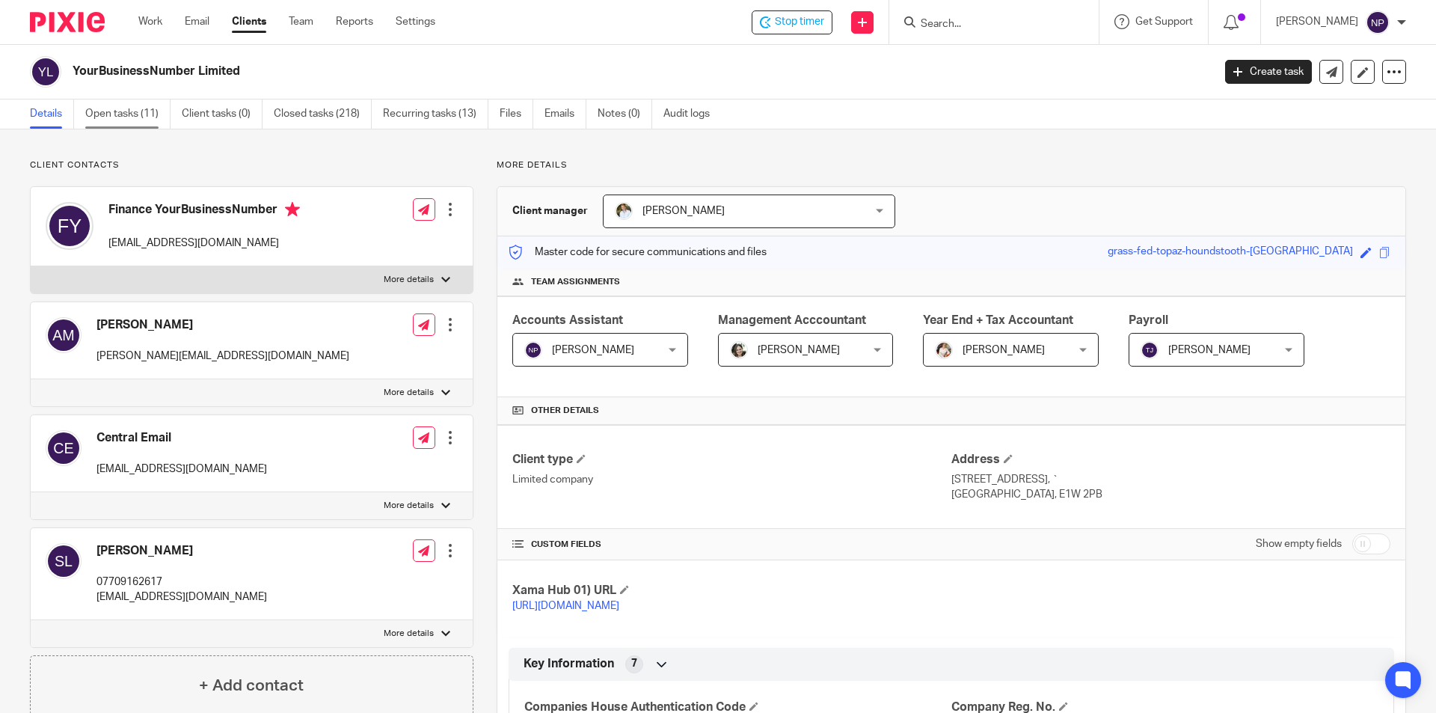
click at [141, 121] on link "Open tasks (11)" at bounding box center [127, 113] width 85 height 29
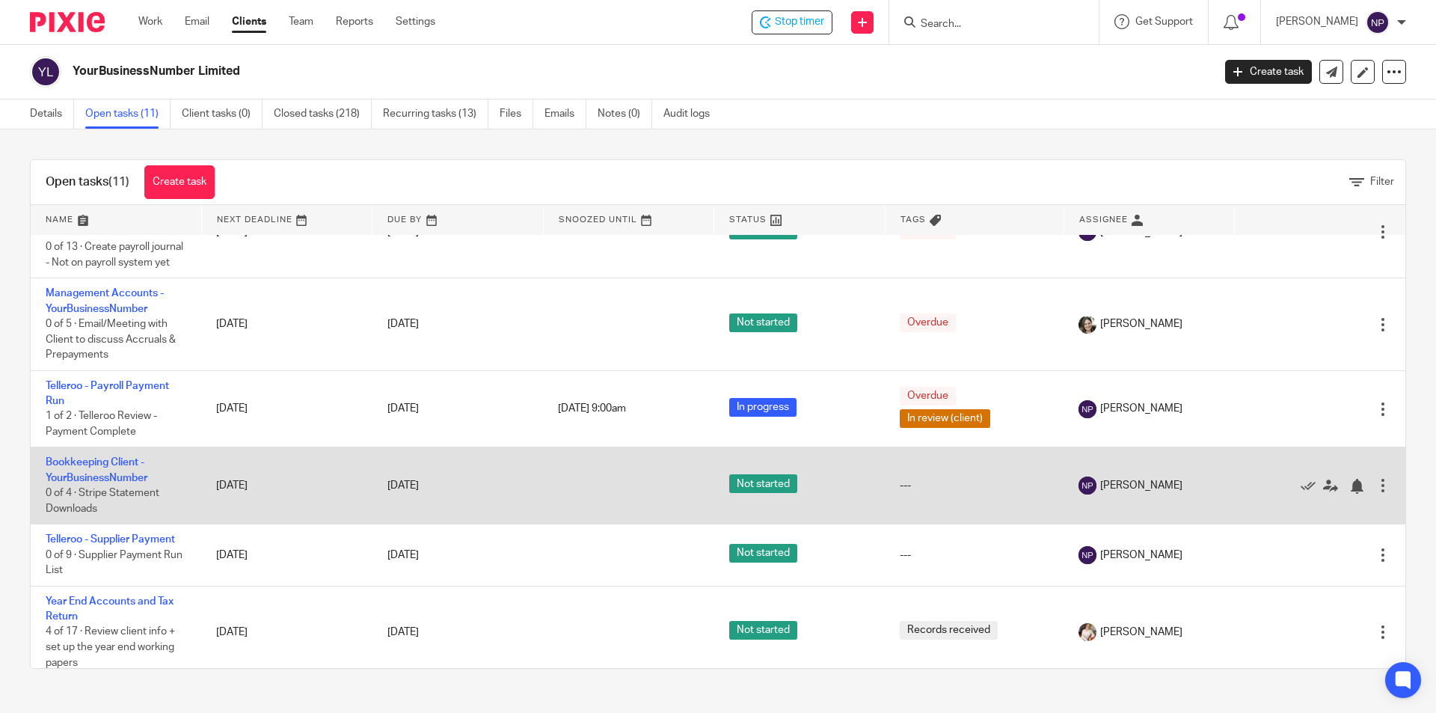
scroll to position [489, 0]
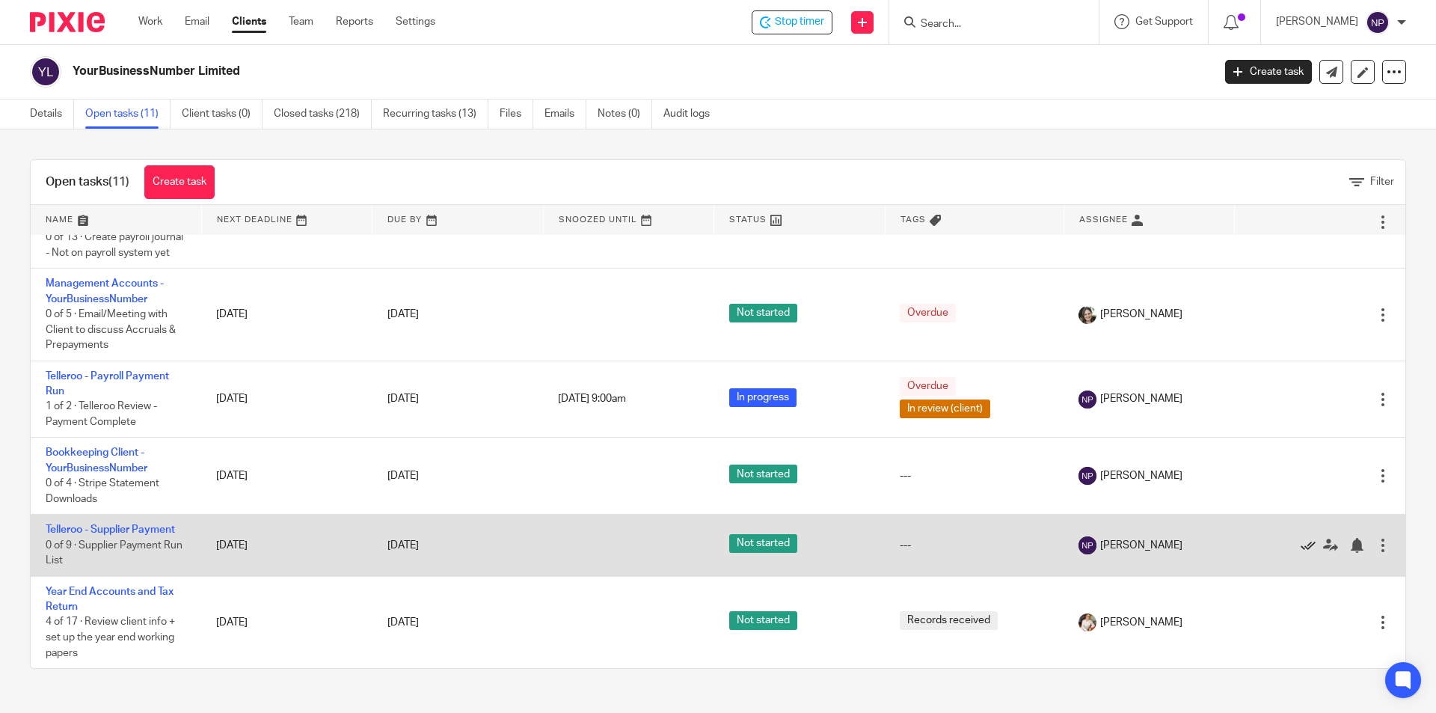
click at [1300, 541] on icon at bounding box center [1307, 545] width 15 height 15
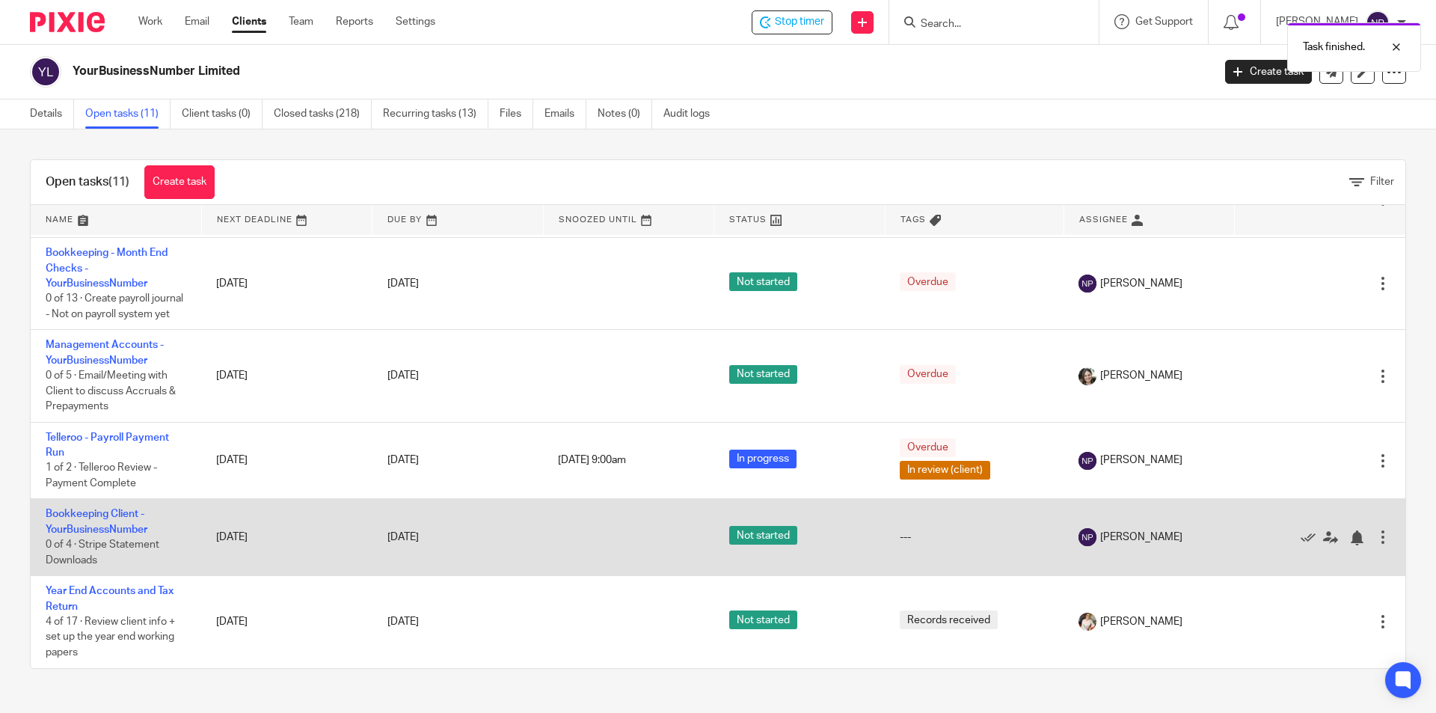
scroll to position [428, 0]
click at [132, 524] on link "Bookkeeping Client - YourBusinessNumber" at bounding box center [97, 520] width 102 height 25
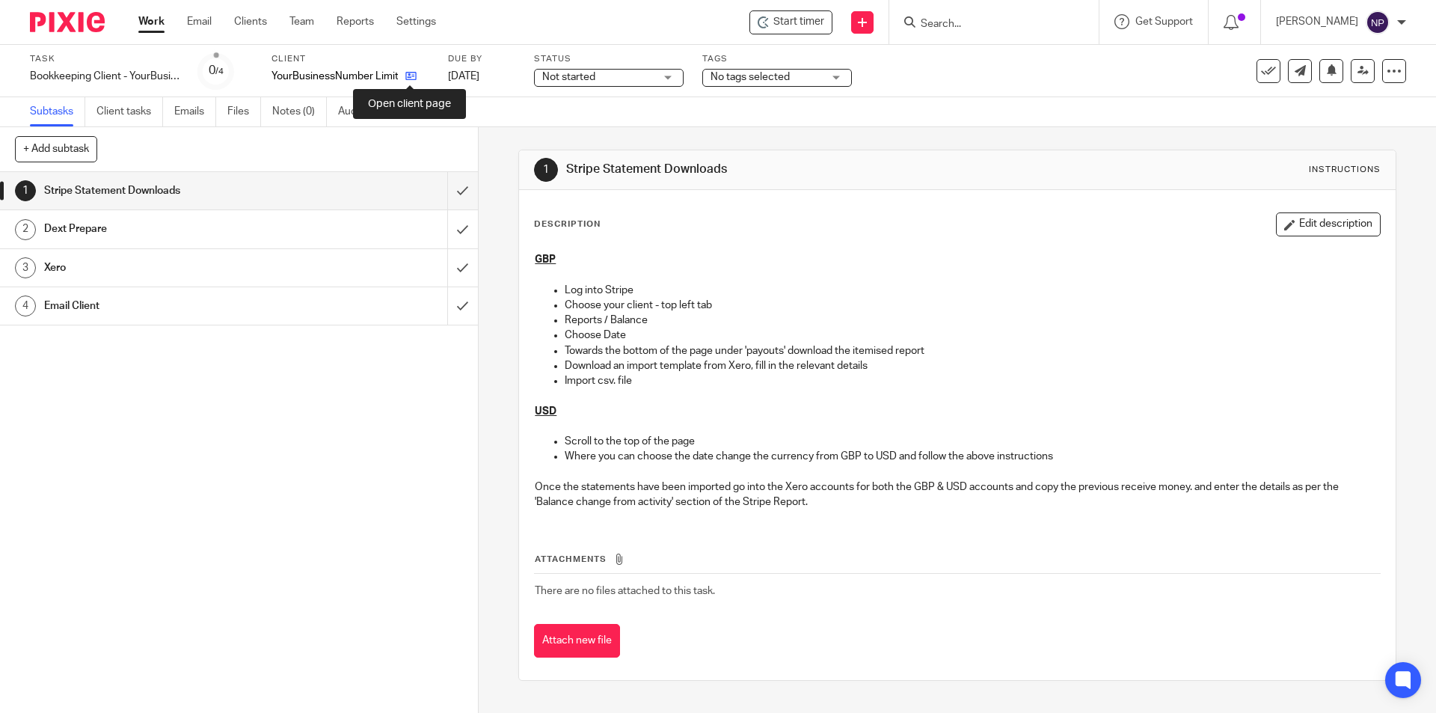
click at [414, 75] on icon at bounding box center [410, 75] width 11 height 11
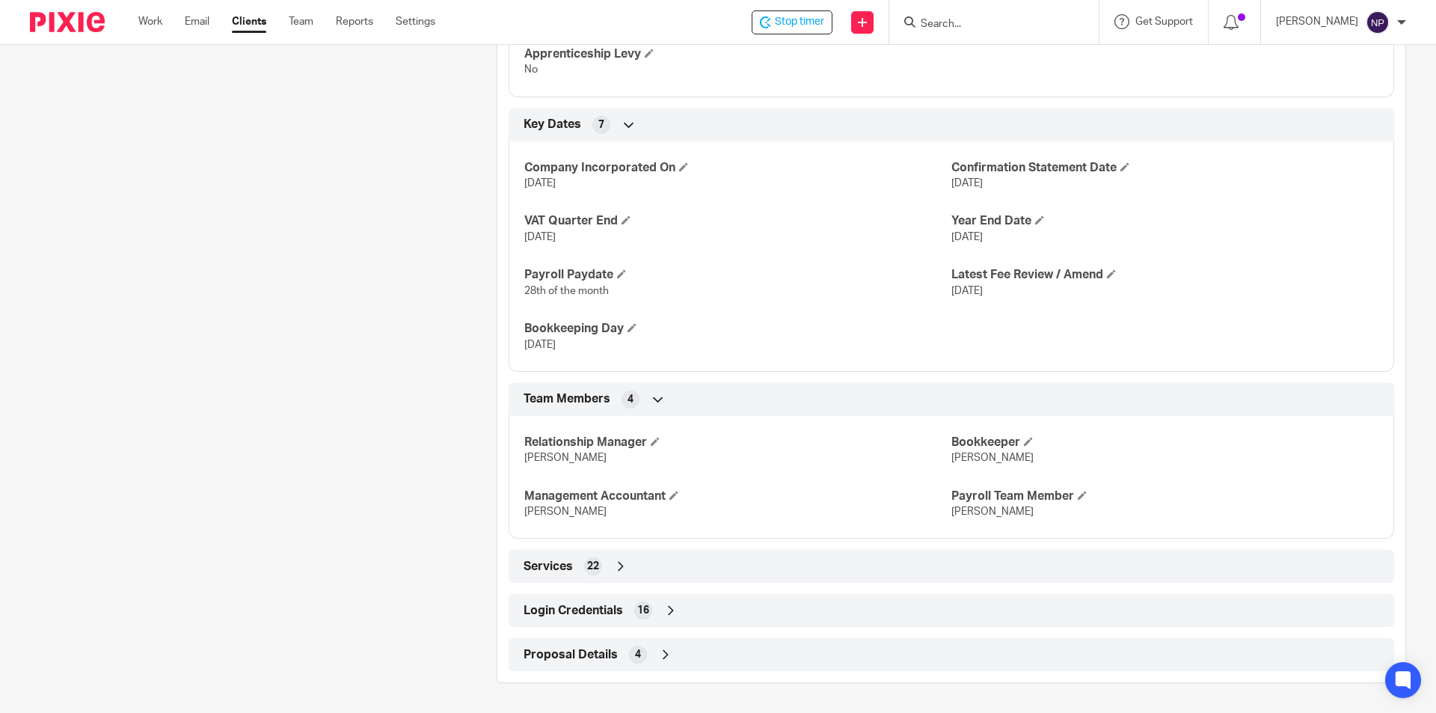
click at [695, 616] on div "Login Credentials 16" at bounding box center [951, 609] width 863 height 25
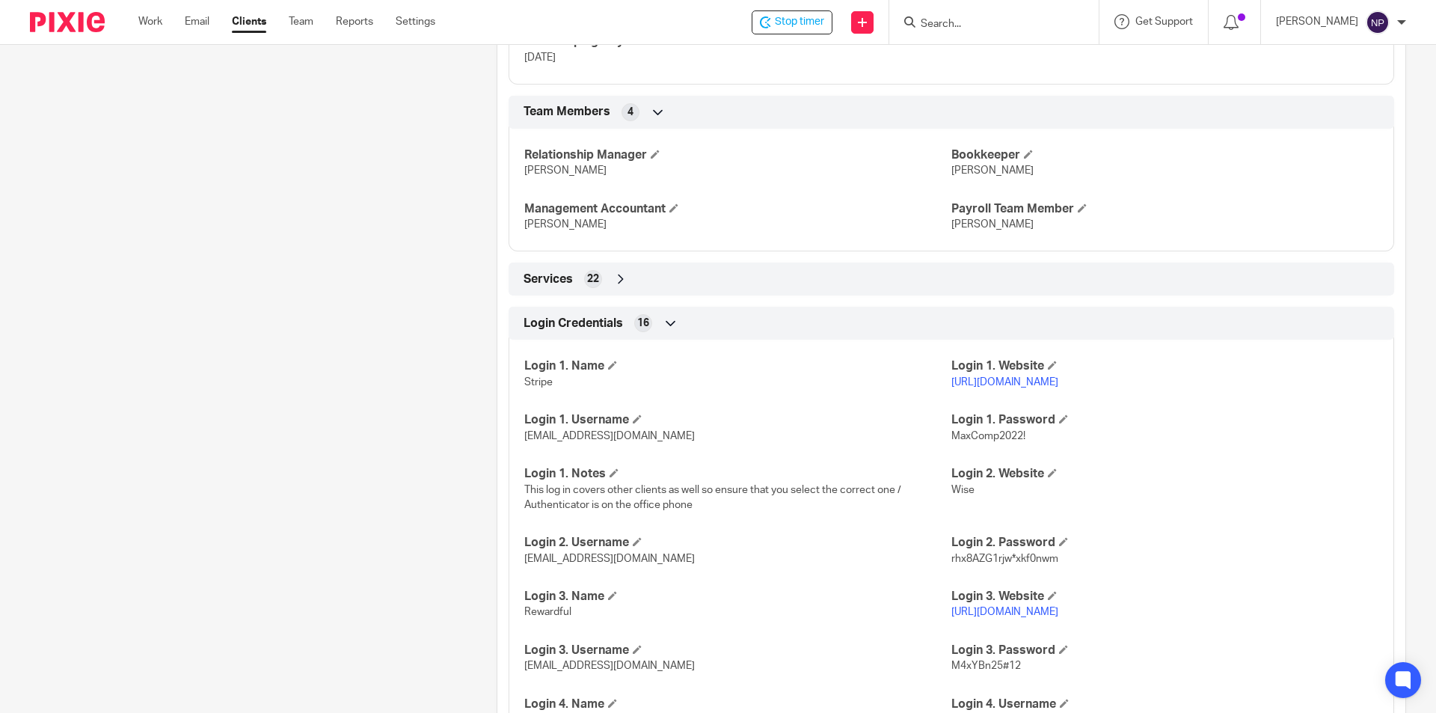
scroll to position [1274, 0]
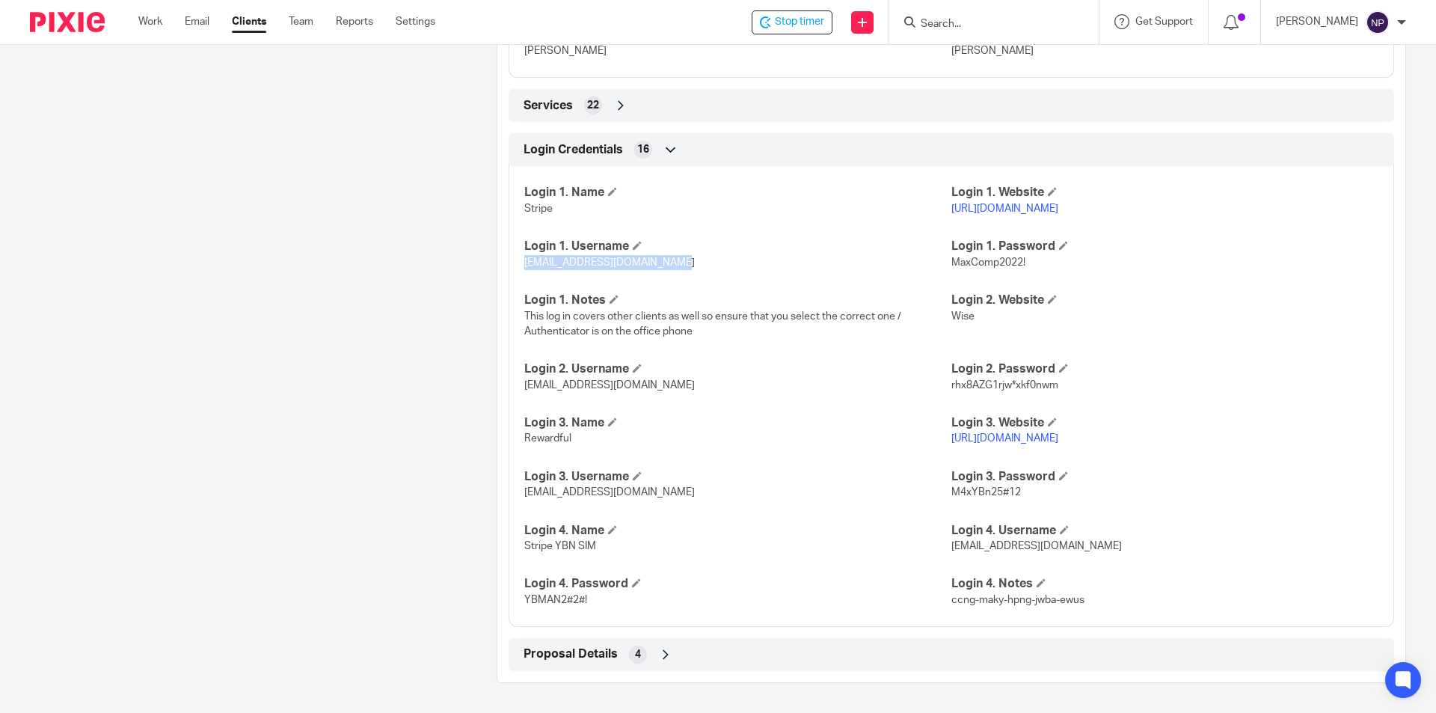
drag, startPoint x: 669, startPoint y: 258, endPoint x: 521, endPoint y: 268, distance: 148.4
click at [524, 268] on p "helenc@maxaccountants.co.uk" at bounding box center [737, 262] width 427 height 15
copy span "helenc@maxaccountants.co.uk"
click at [978, 202] on p "https://stripe.com/gb" at bounding box center [1164, 208] width 427 height 15
click at [978, 212] on link "https://stripe.com/gb" at bounding box center [1004, 208] width 107 height 10
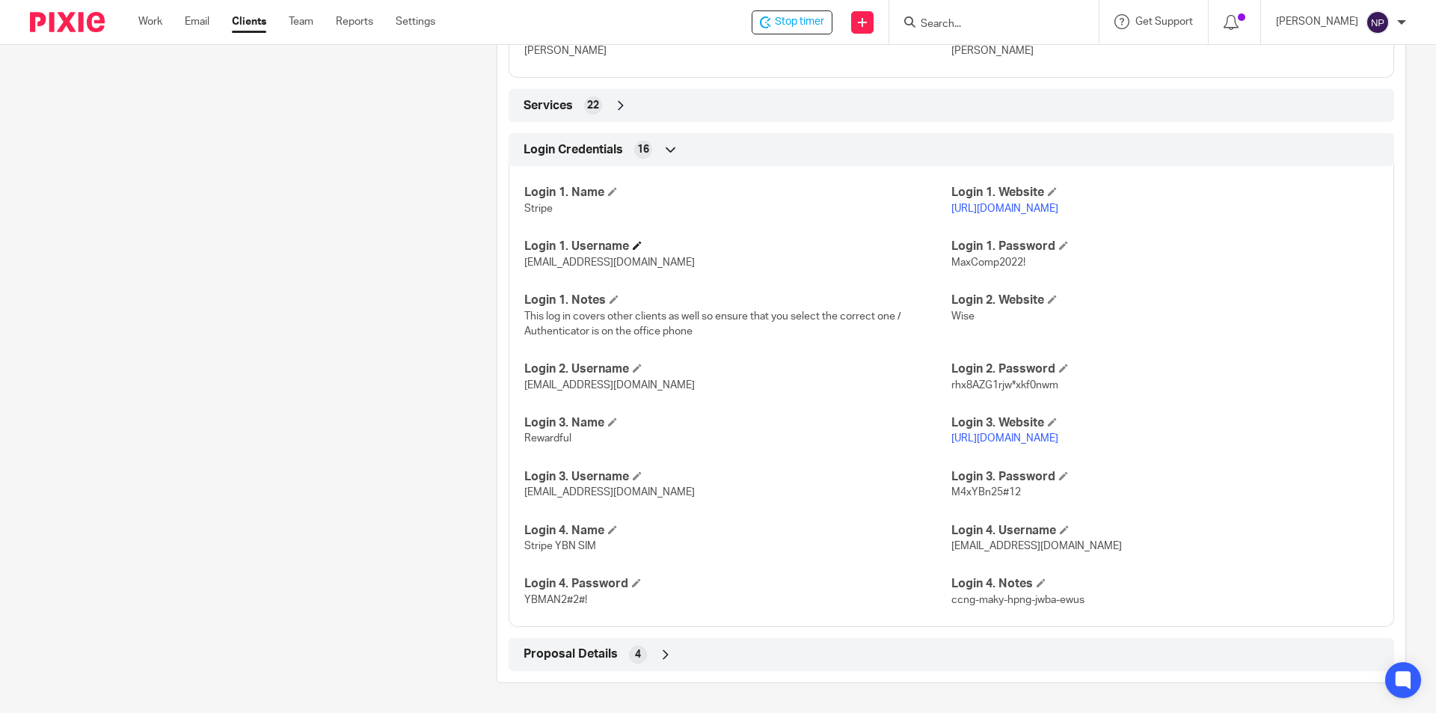
click at [836, 247] on h4 "Login 1. Username" at bounding box center [737, 247] width 427 height 16
click at [991, 249] on h4 "Login 1. Password" at bounding box center [1164, 247] width 427 height 16
click at [991, 261] on span "MaxComp2022!" at bounding box center [988, 262] width 74 height 10
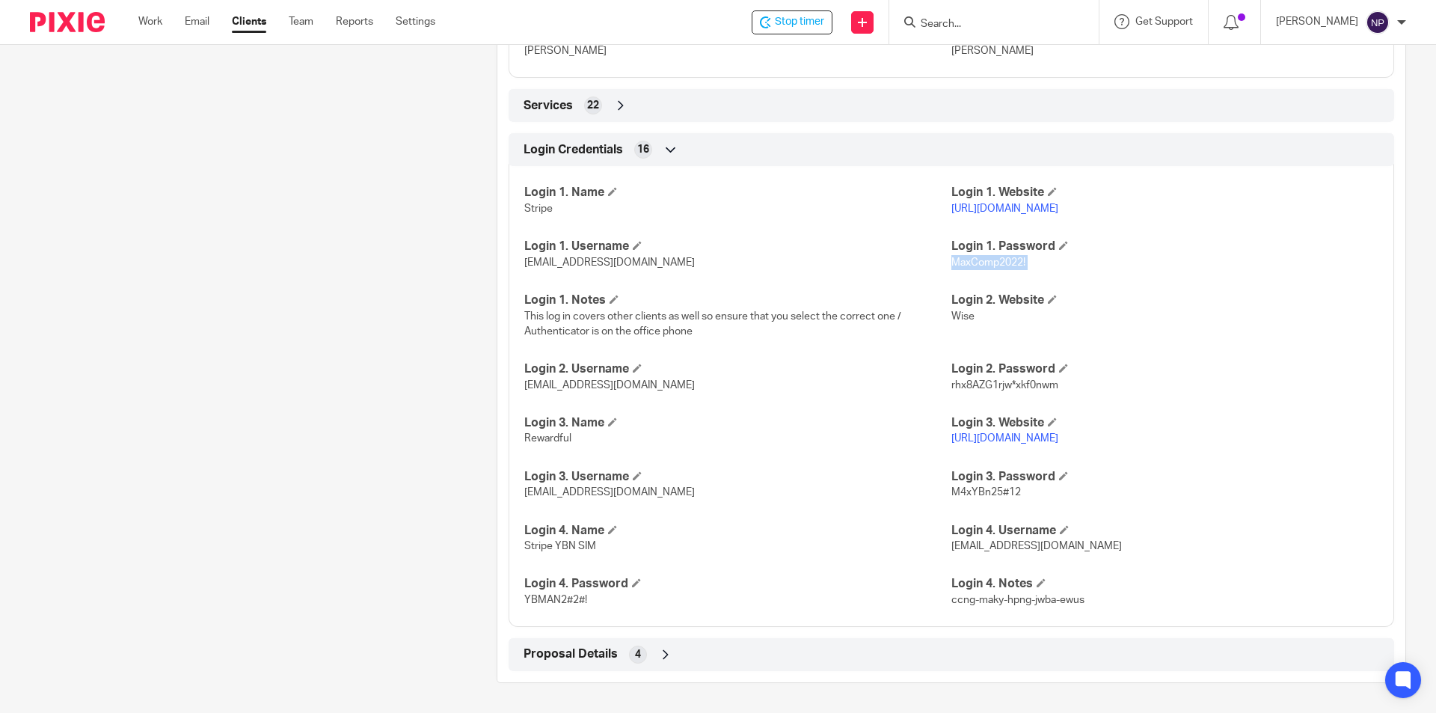
copy p "MaxComp2022!"
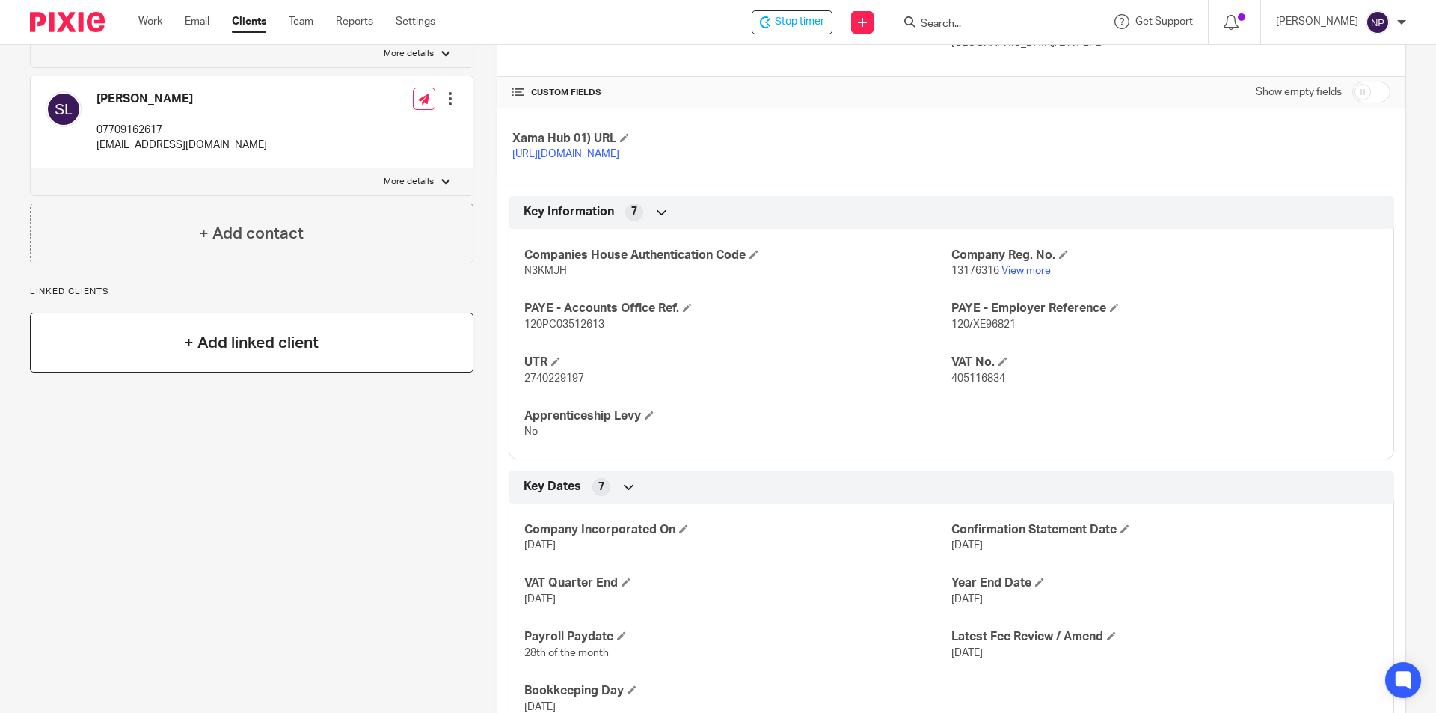
scroll to position [3, 0]
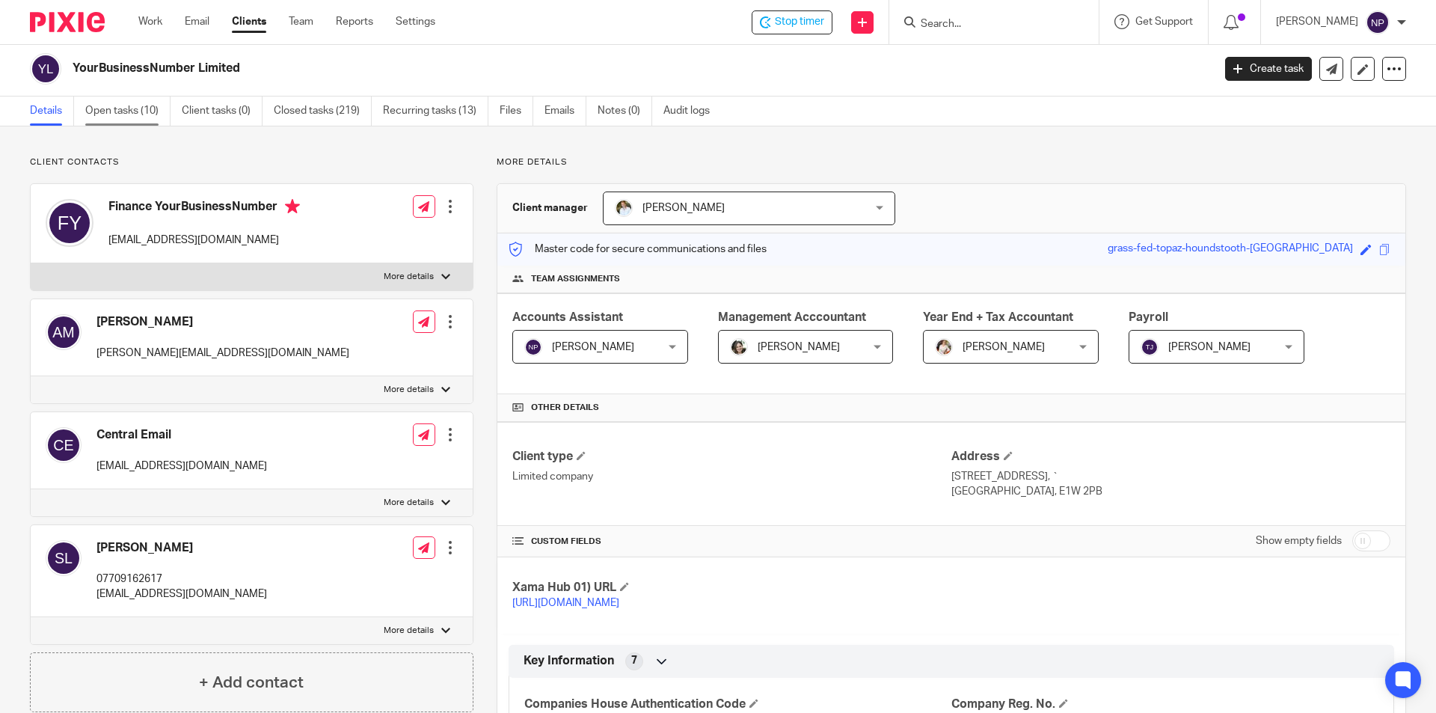
click at [133, 114] on link "Open tasks (10)" at bounding box center [127, 110] width 85 height 29
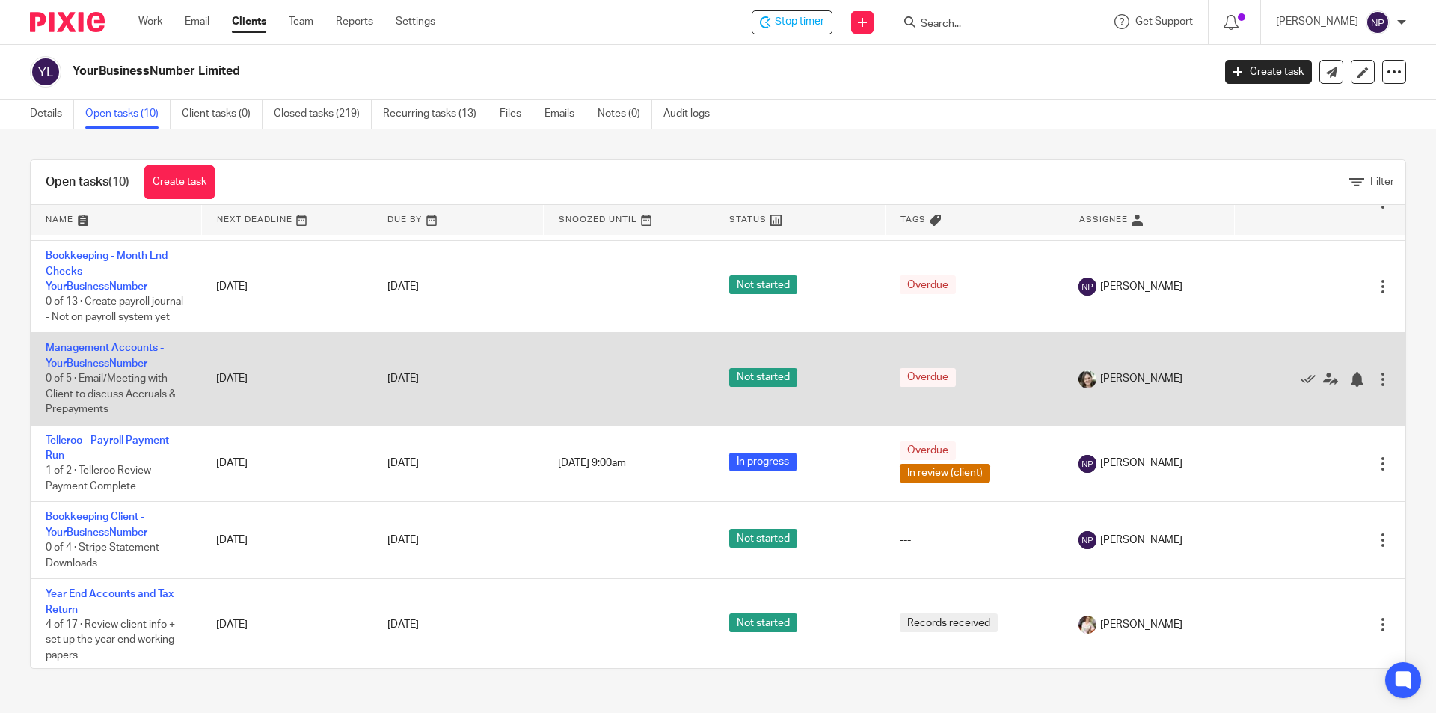
scroll to position [428, 0]
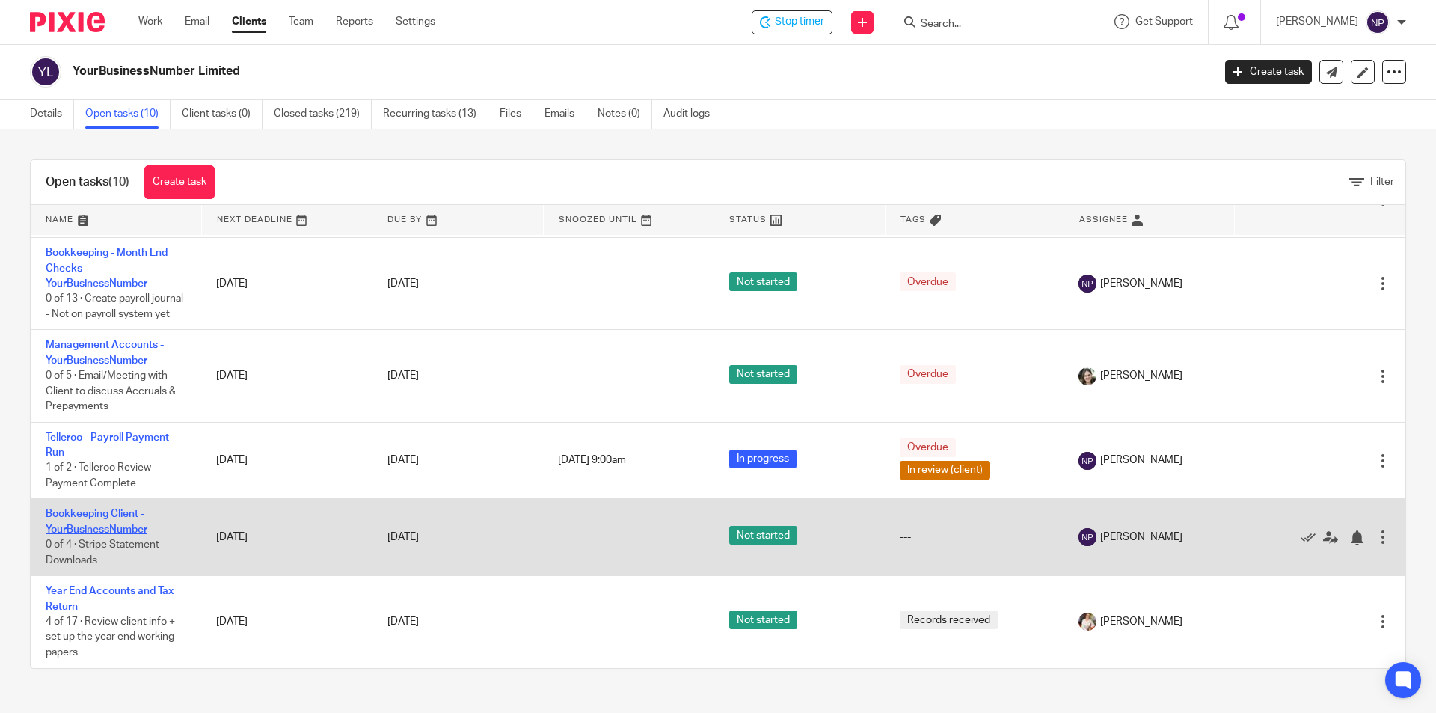
click at [103, 523] on link "Bookkeeping Client - YourBusinessNumber" at bounding box center [97, 520] width 102 height 25
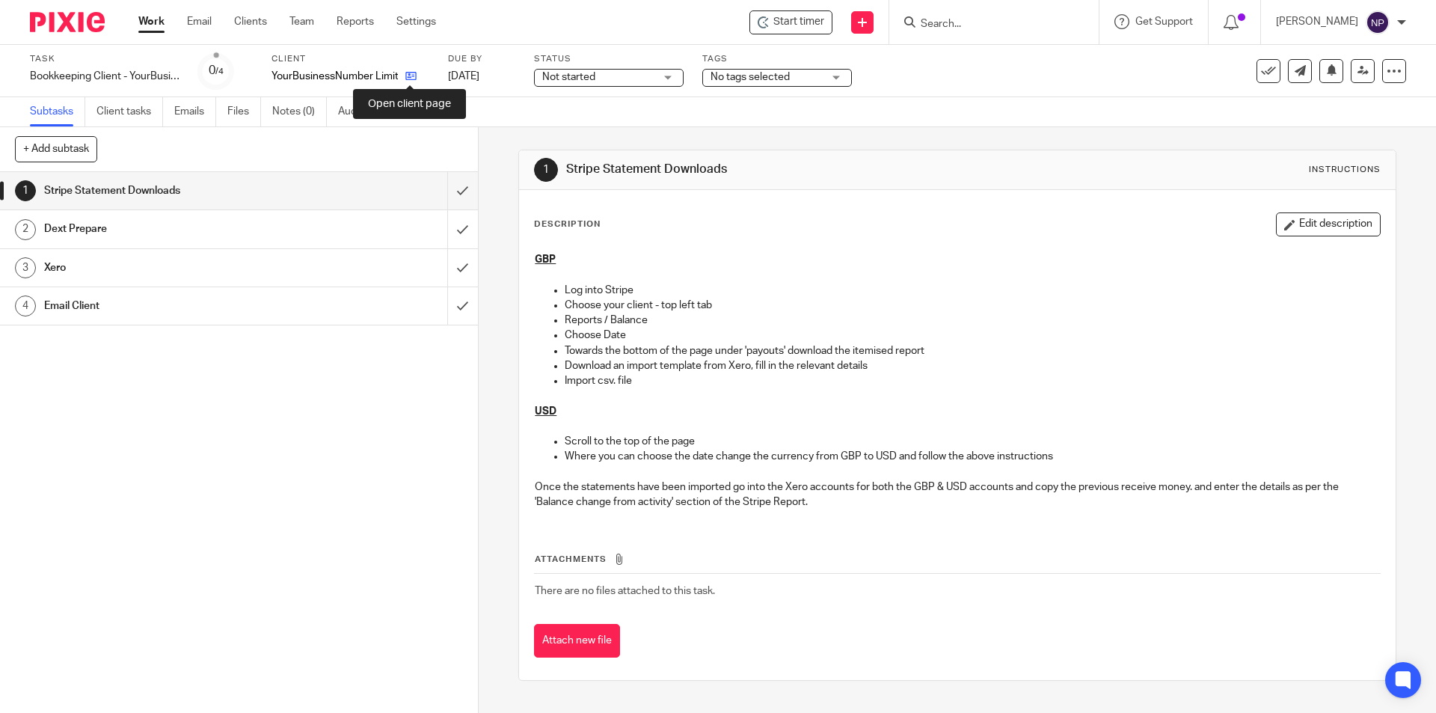
click at [409, 76] on icon at bounding box center [410, 75] width 11 height 11
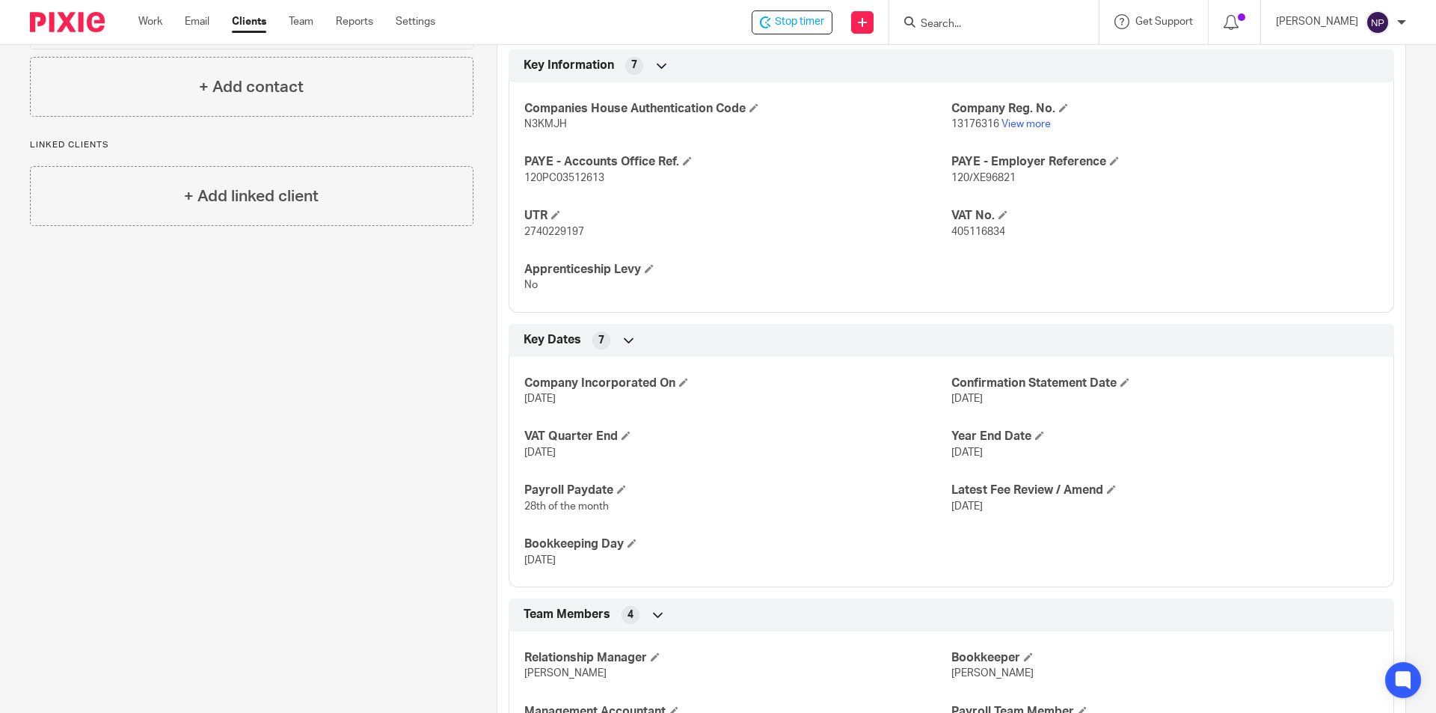
scroll to position [813, 0]
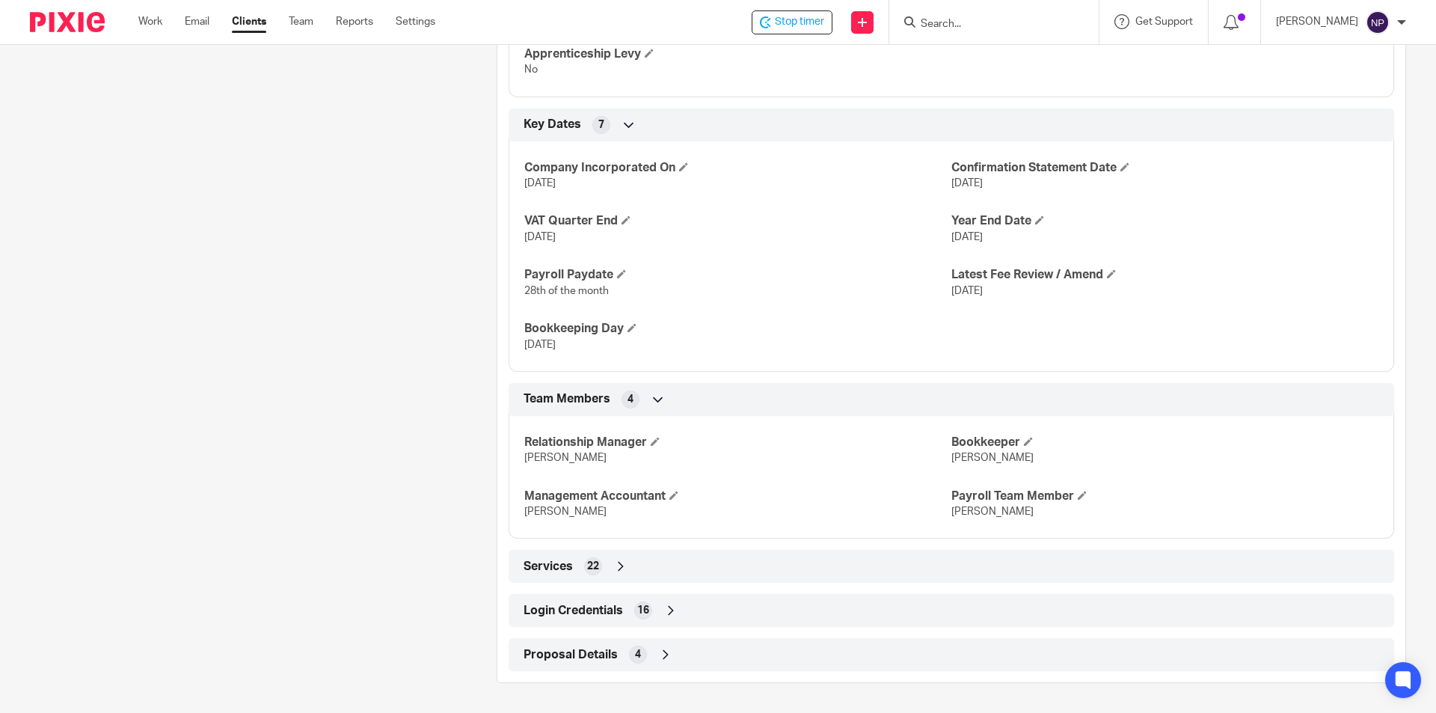
click at [784, 612] on div "Login Credentials 16" at bounding box center [951, 609] width 863 height 25
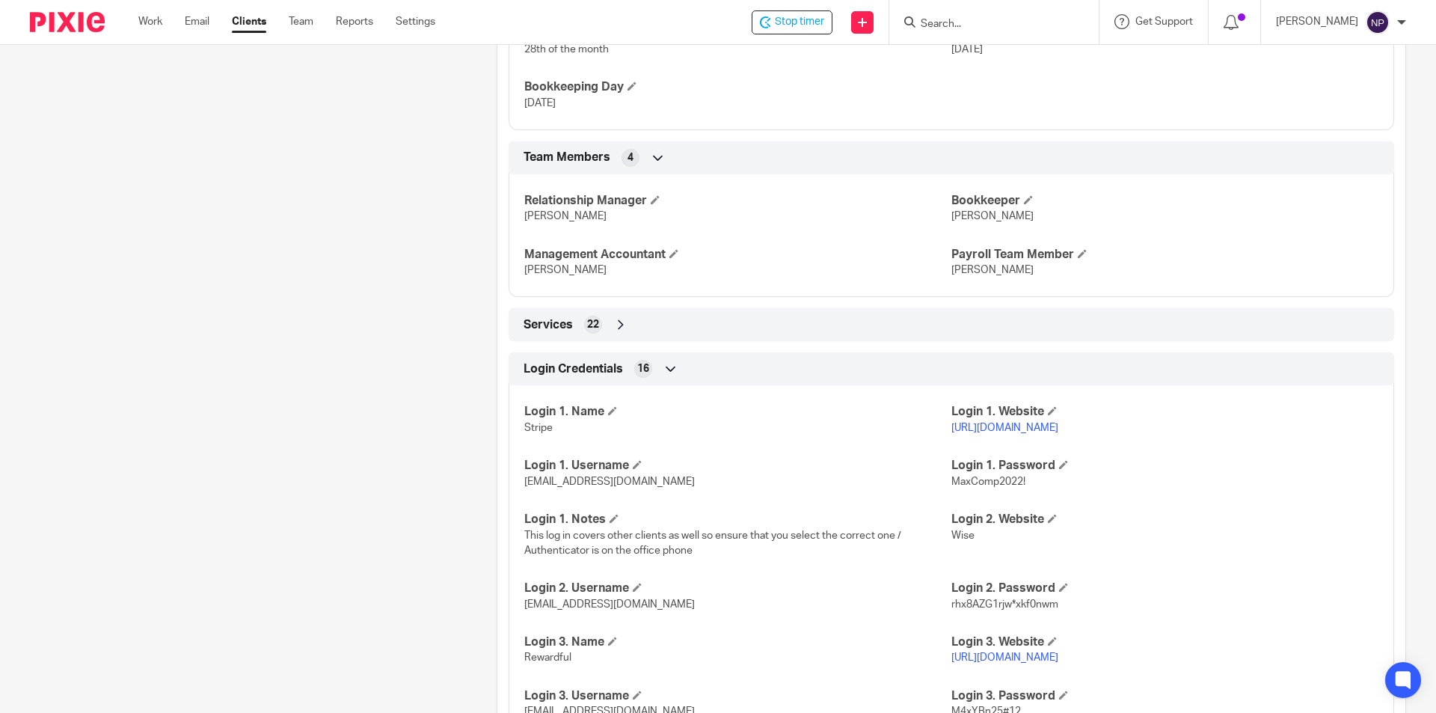
scroll to position [1262, 0]
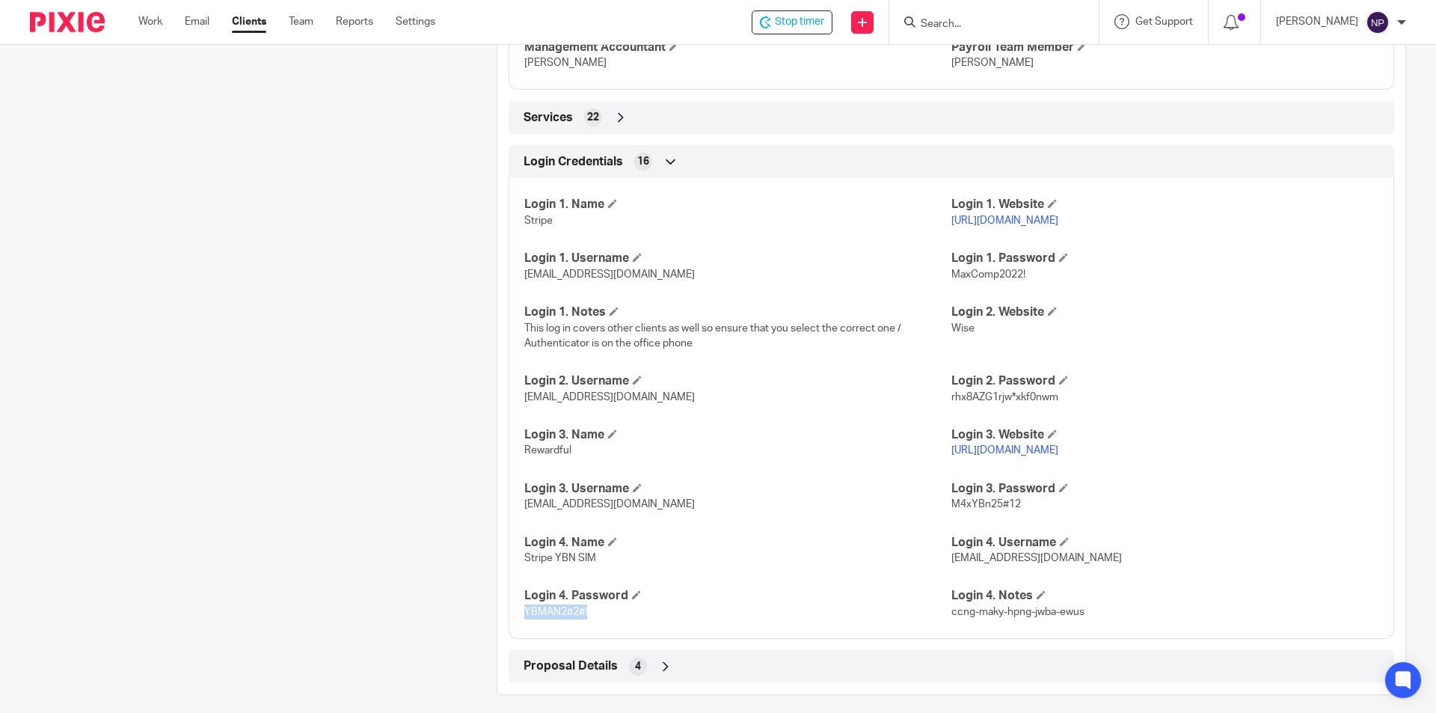
drag, startPoint x: 592, startPoint y: 611, endPoint x: 517, endPoint y: 611, distance: 74.8
click at [517, 611] on div "Login 1. Name Stripe Login 1. Website [URL][DOMAIN_NAME] Login 1. Username [EMA…" at bounding box center [950, 403] width 885 height 472
copy span "YBMAN2#2#!"
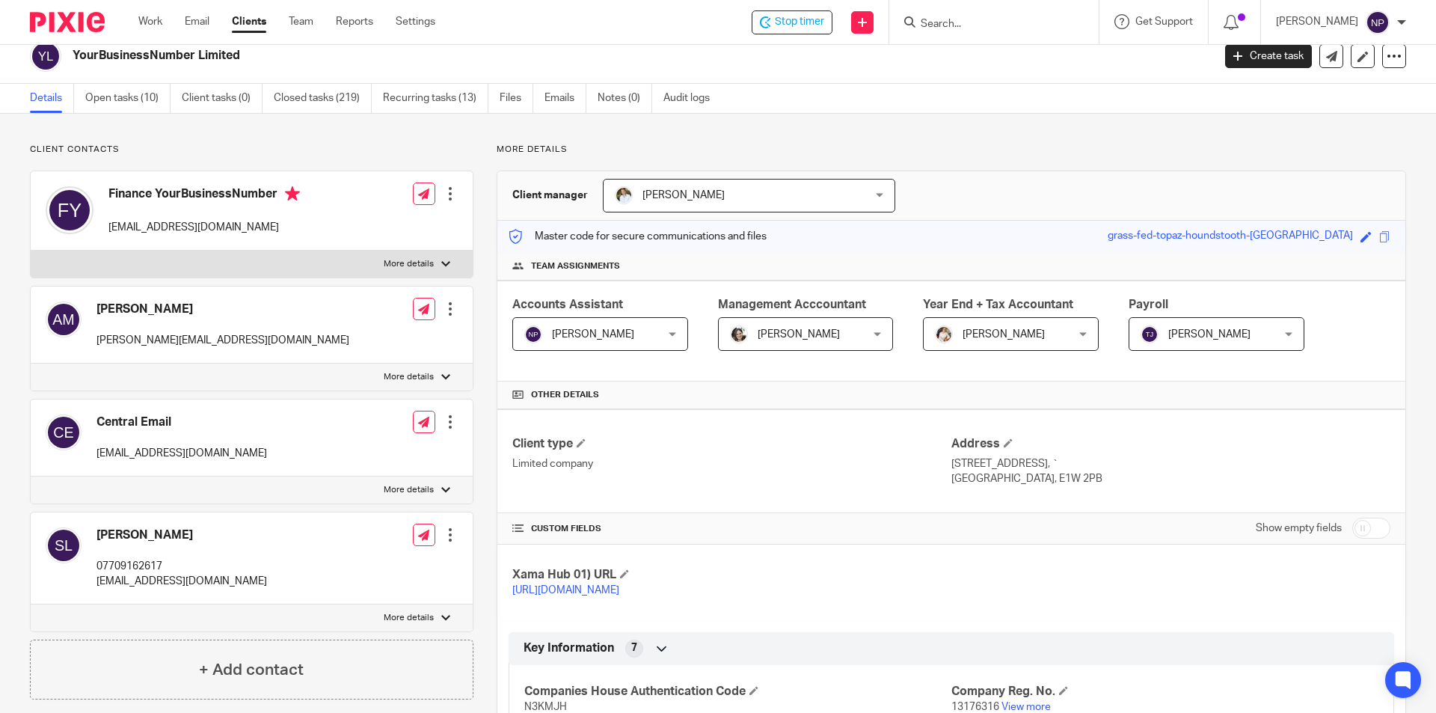
scroll to position [0, 0]
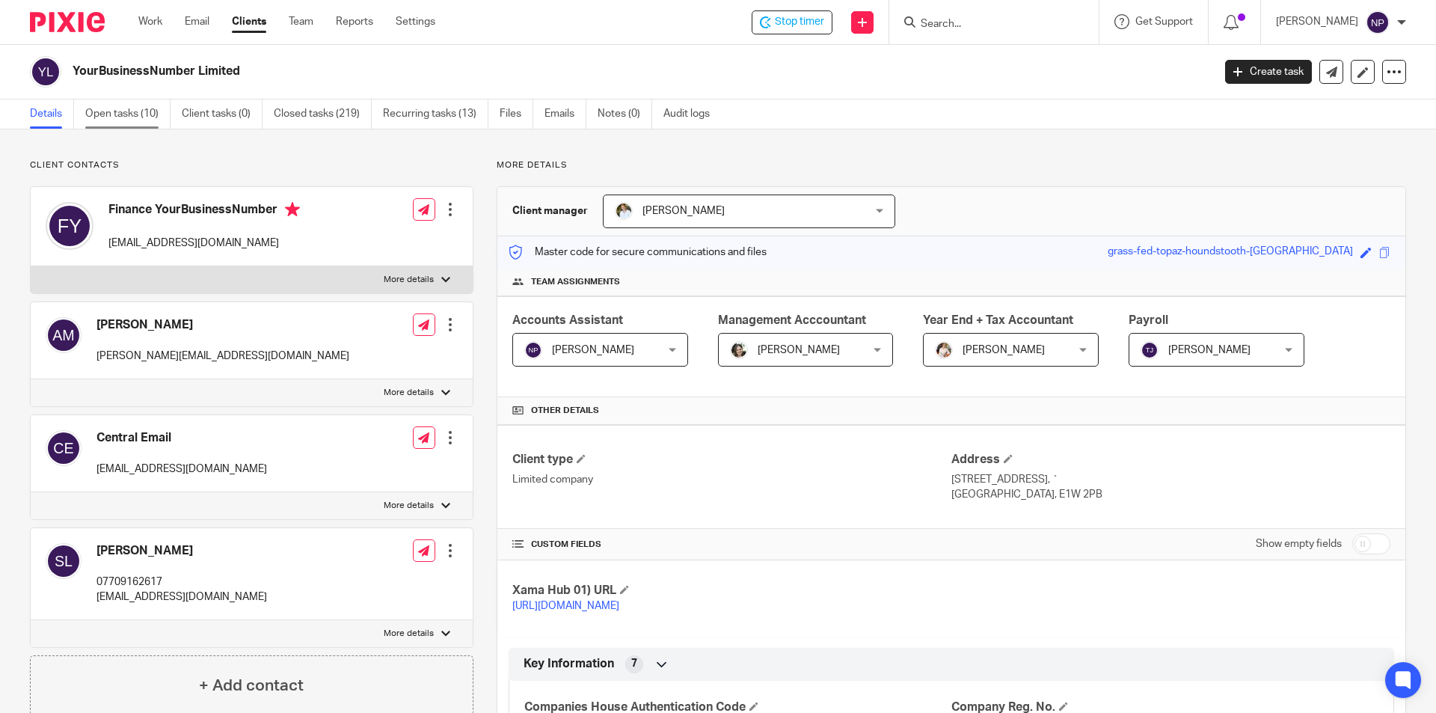
click at [134, 118] on link "Open tasks (10)" at bounding box center [127, 113] width 85 height 29
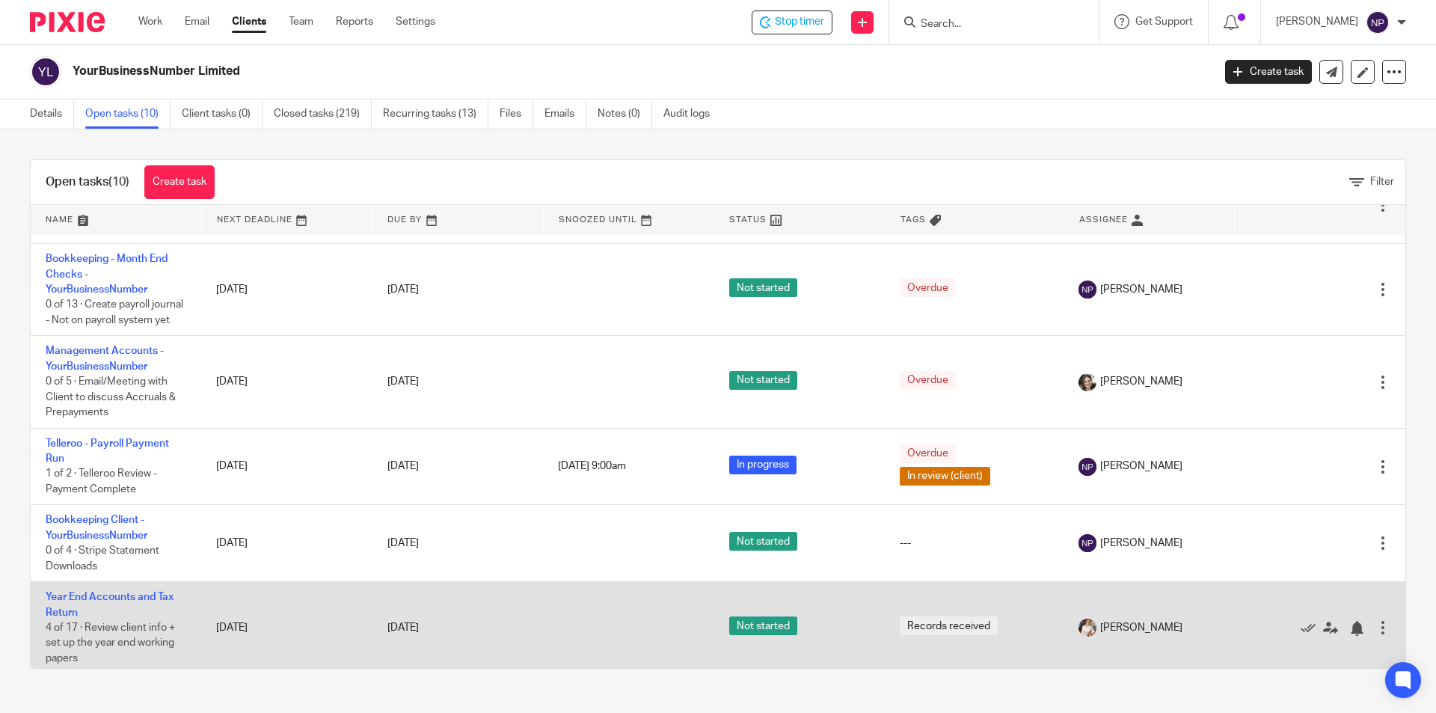
scroll to position [428, 0]
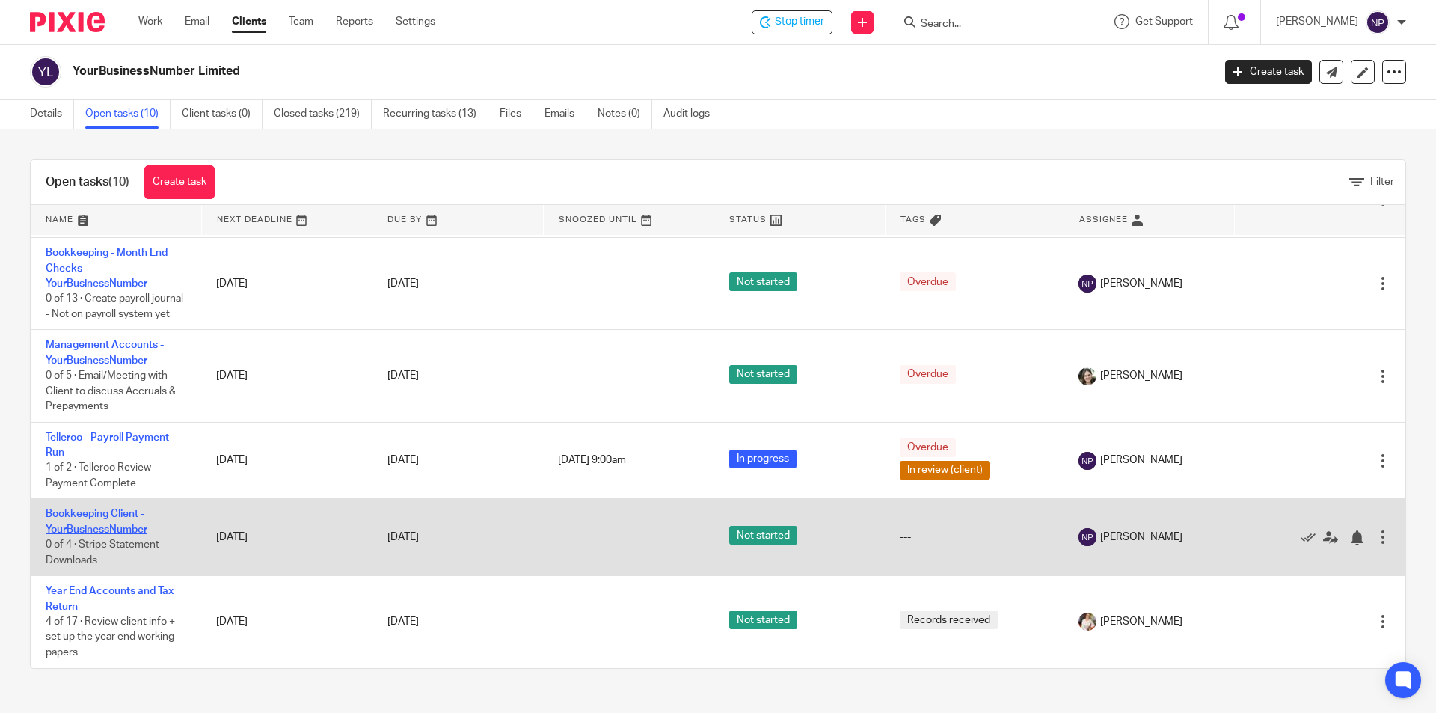
click at [137, 526] on link "Bookkeeping Client - YourBusinessNumber" at bounding box center [97, 520] width 102 height 25
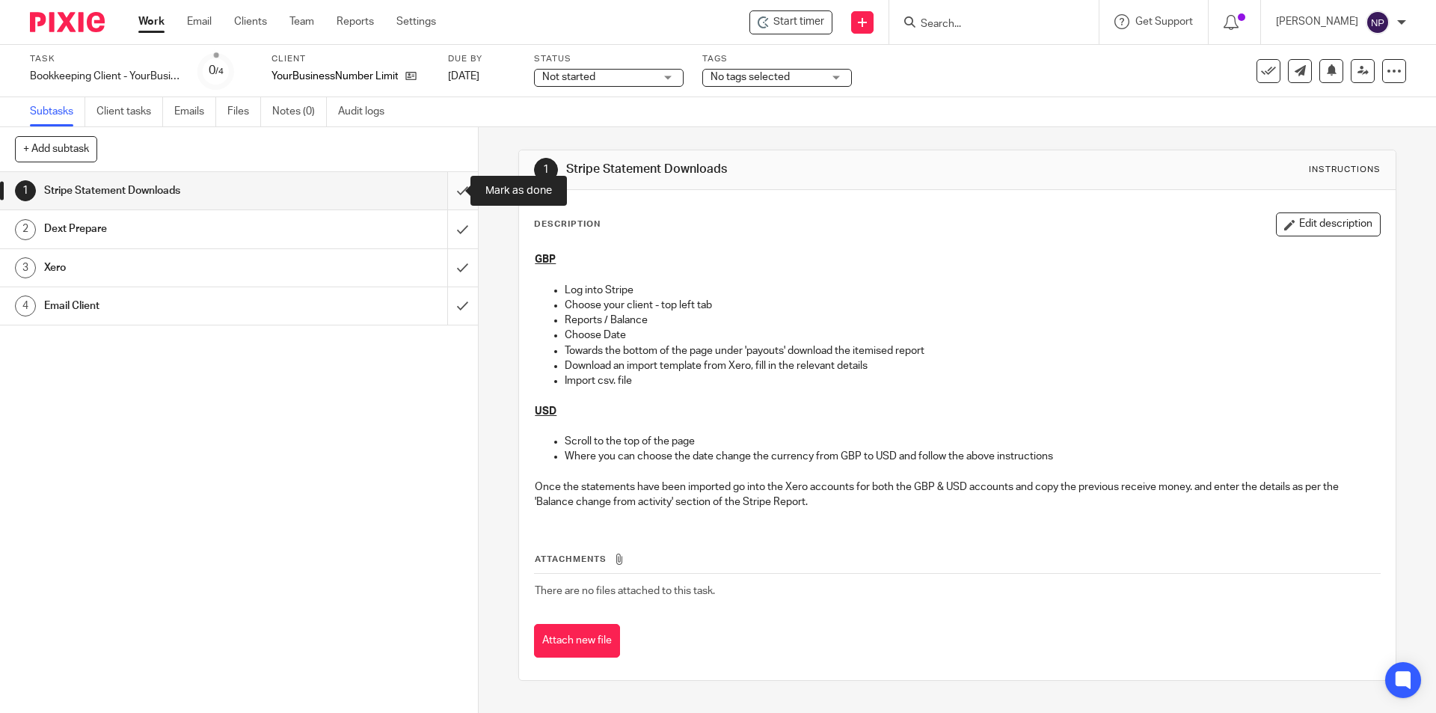
click at [444, 183] on input "submit" at bounding box center [239, 190] width 478 height 37
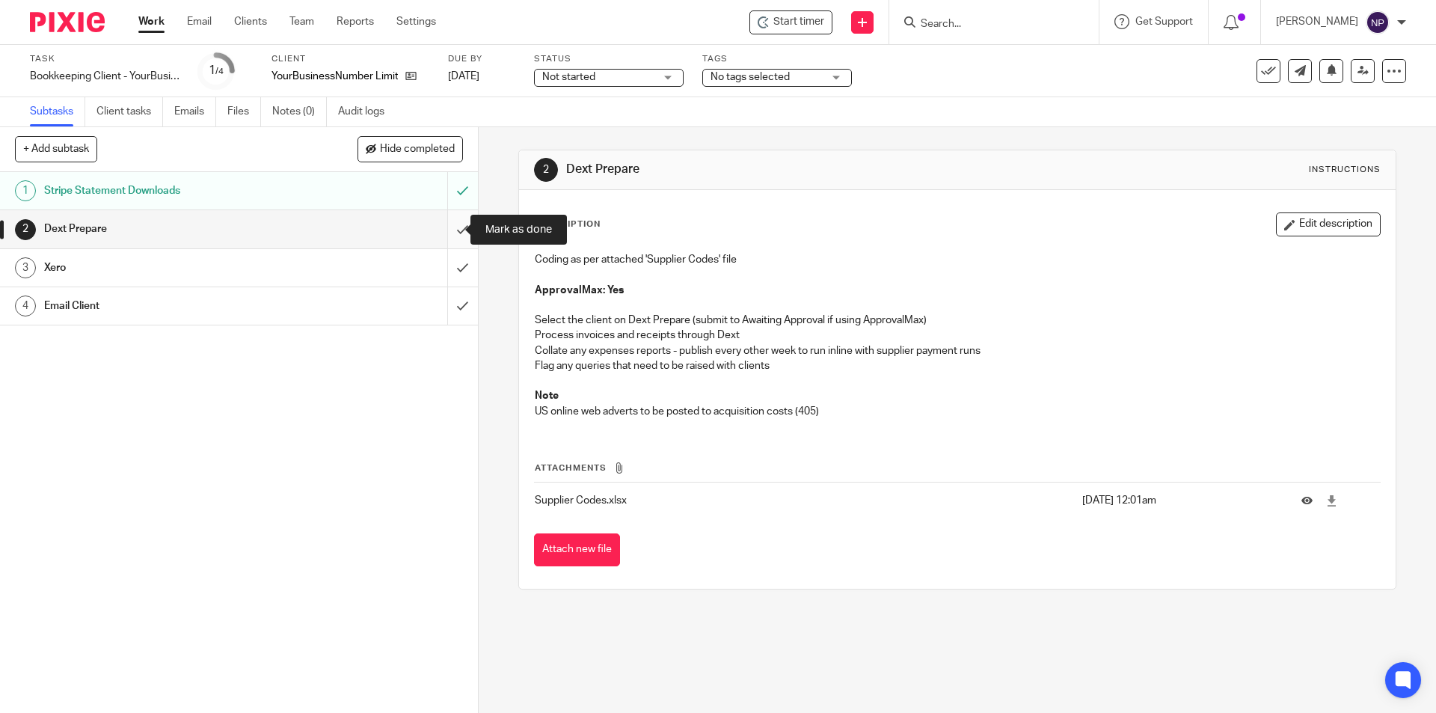
click at [449, 239] on input "submit" at bounding box center [239, 228] width 478 height 37
click at [458, 273] on input "submit" at bounding box center [239, 267] width 478 height 37
click at [450, 311] on input "submit" at bounding box center [239, 305] width 478 height 37
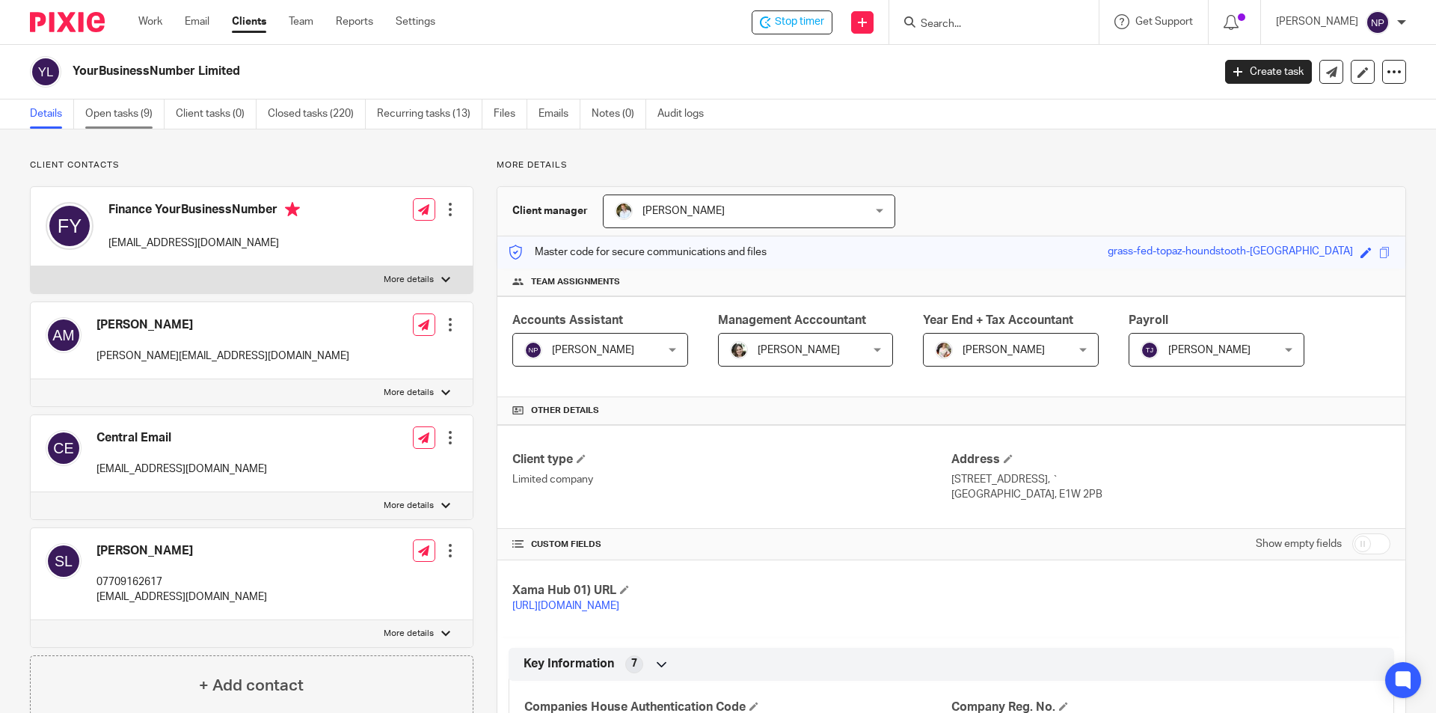
click at [103, 114] on link "Open tasks (9)" at bounding box center [124, 113] width 79 height 29
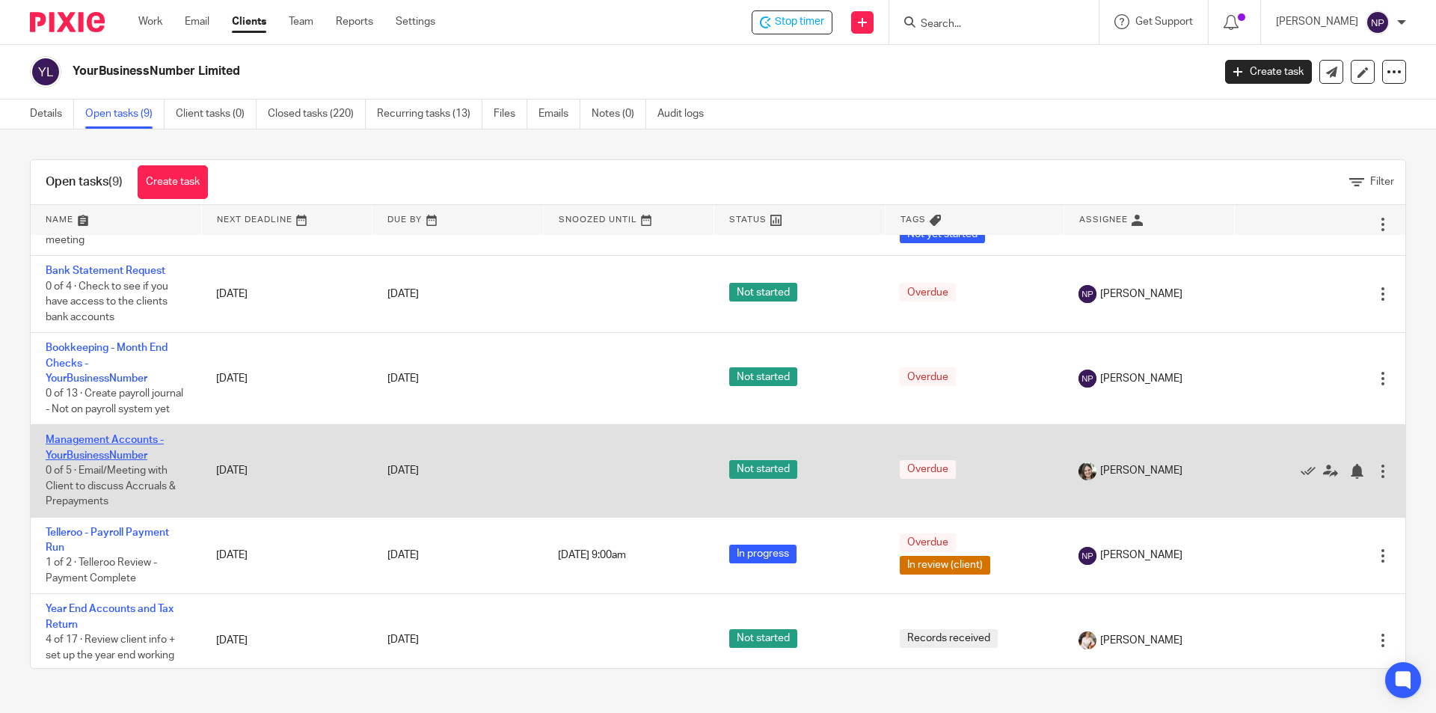
scroll to position [276, 0]
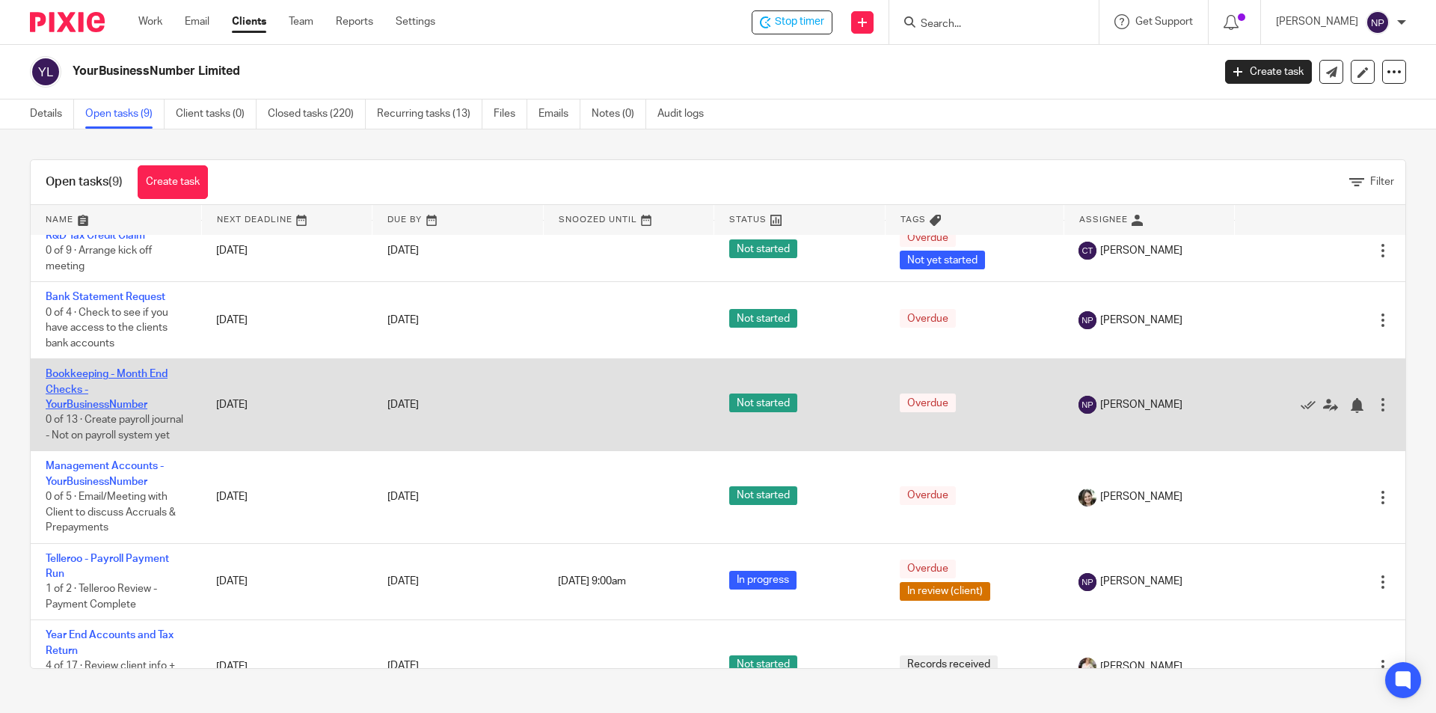
click at [138, 410] on link "Bookkeeping - Month End Checks - YourBusinessNumber" at bounding box center [107, 389] width 122 height 41
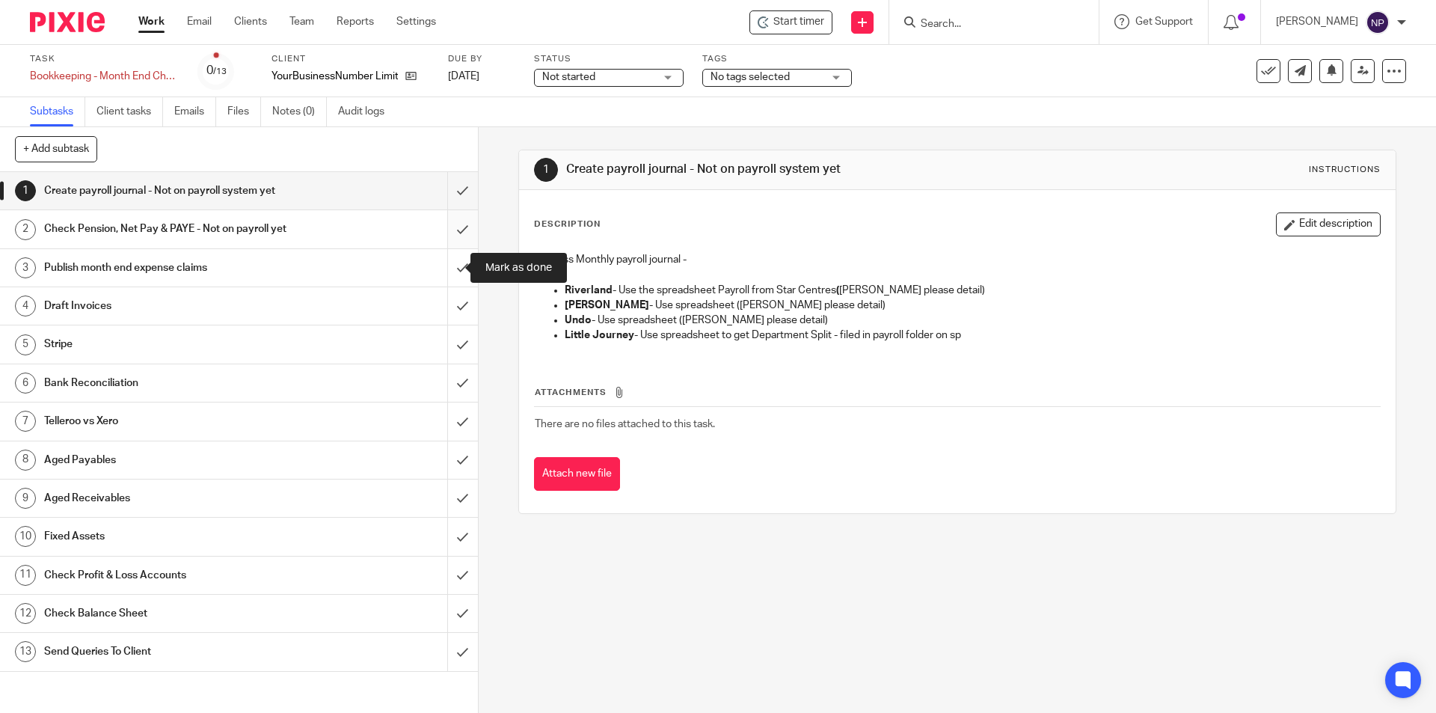
drag, startPoint x: 442, startPoint y: 261, endPoint x: 445, endPoint y: 224, distance: 36.8
click at [442, 259] on input "submit" at bounding box center [239, 267] width 478 height 37
click at [445, 224] on input "submit" at bounding box center [239, 228] width 478 height 37
click at [455, 189] on input "submit" at bounding box center [239, 190] width 478 height 37
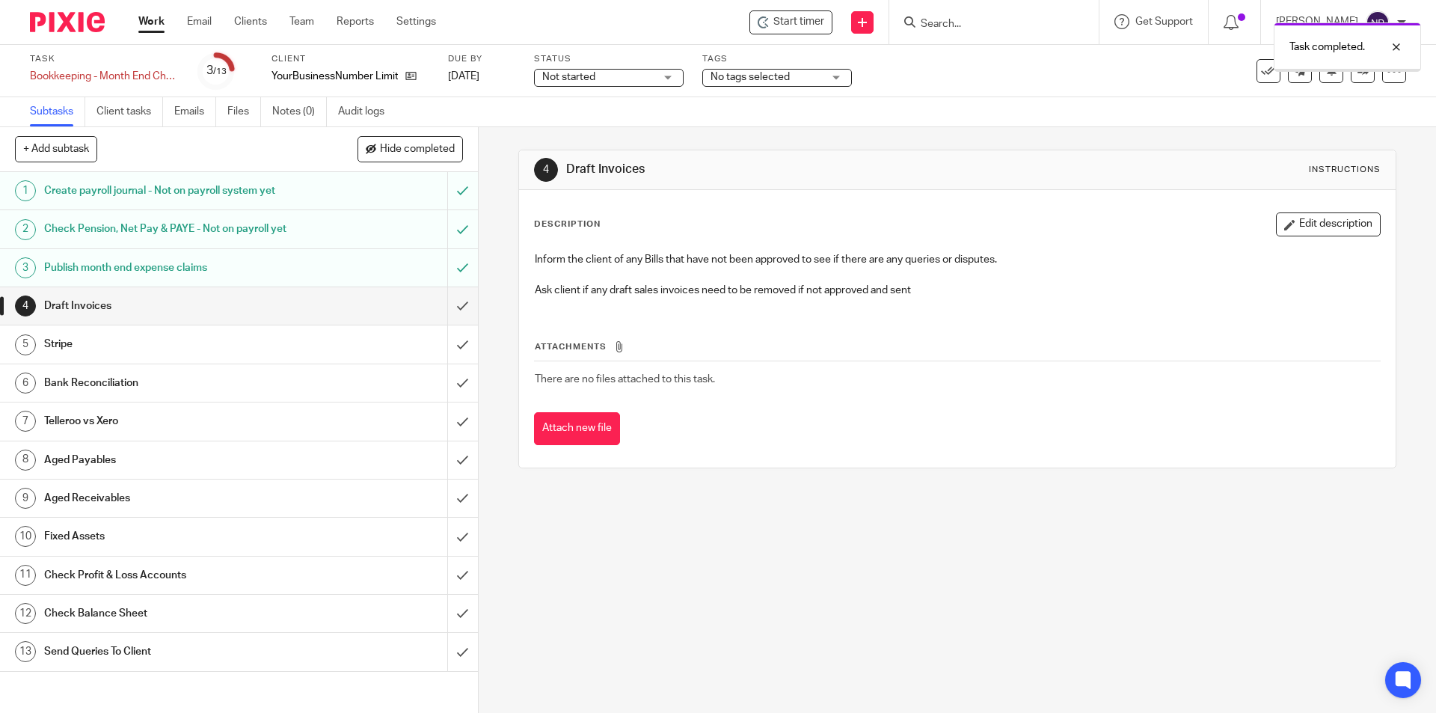
click at [448, 297] on input "submit" at bounding box center [239, 305] width 478 height 37
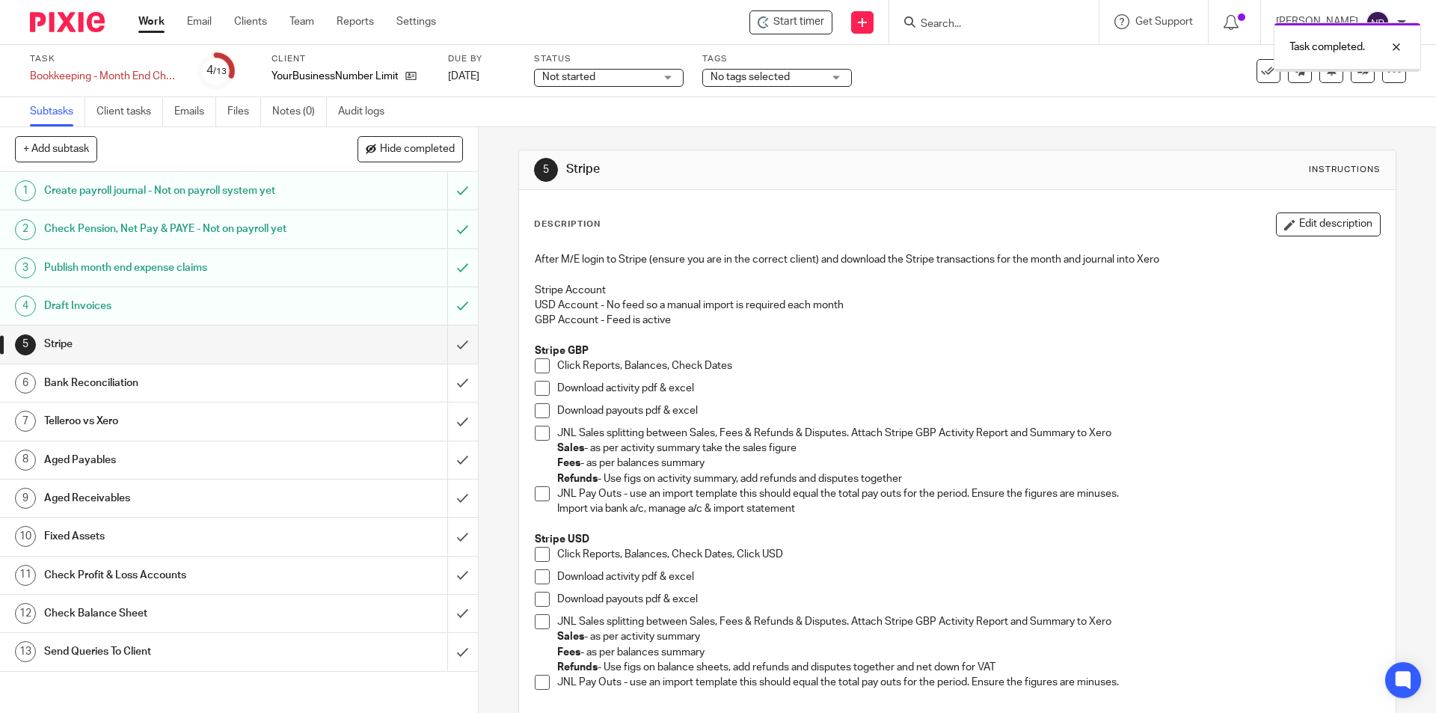
click at [452, 345] on input "submit" at bounding box center [239, 343] width 478 height 37
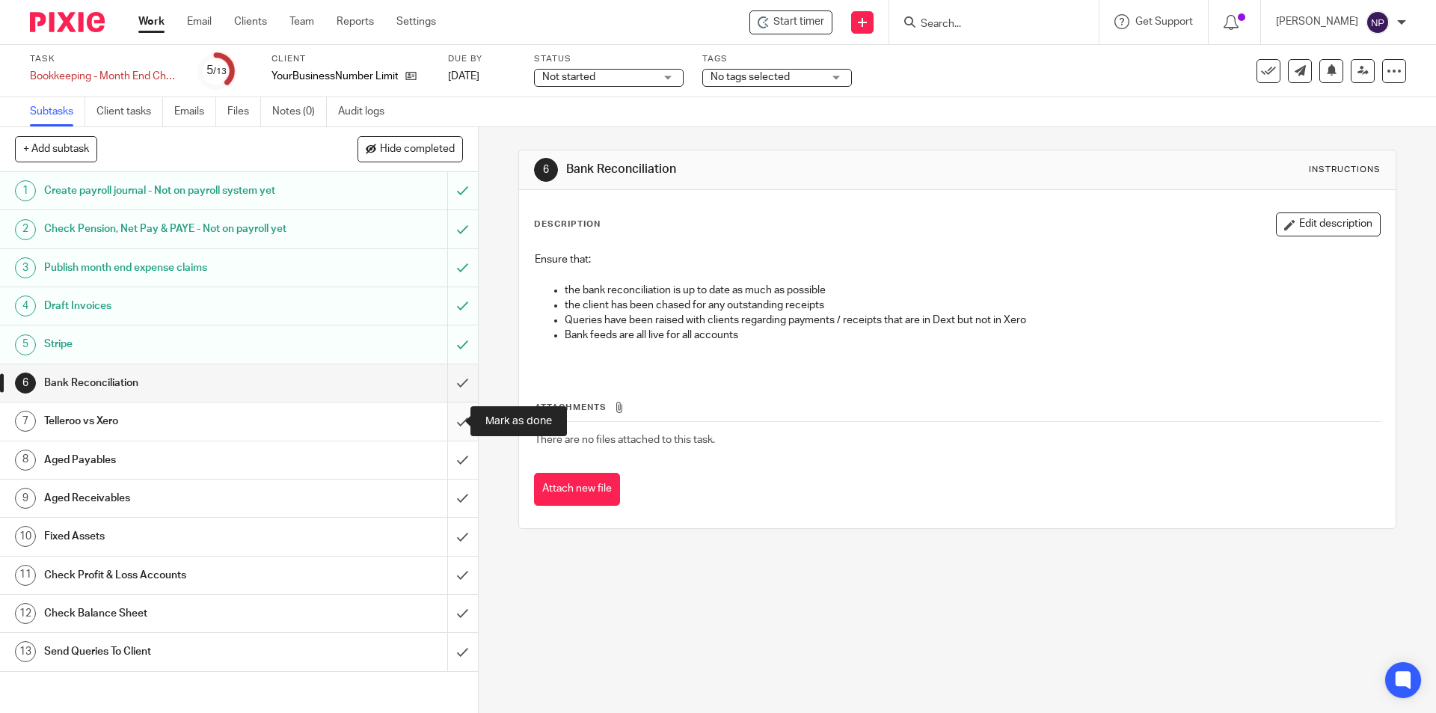
click at [446, 422] on input "submit" at bounding box center [239, 420] width 478 height 37
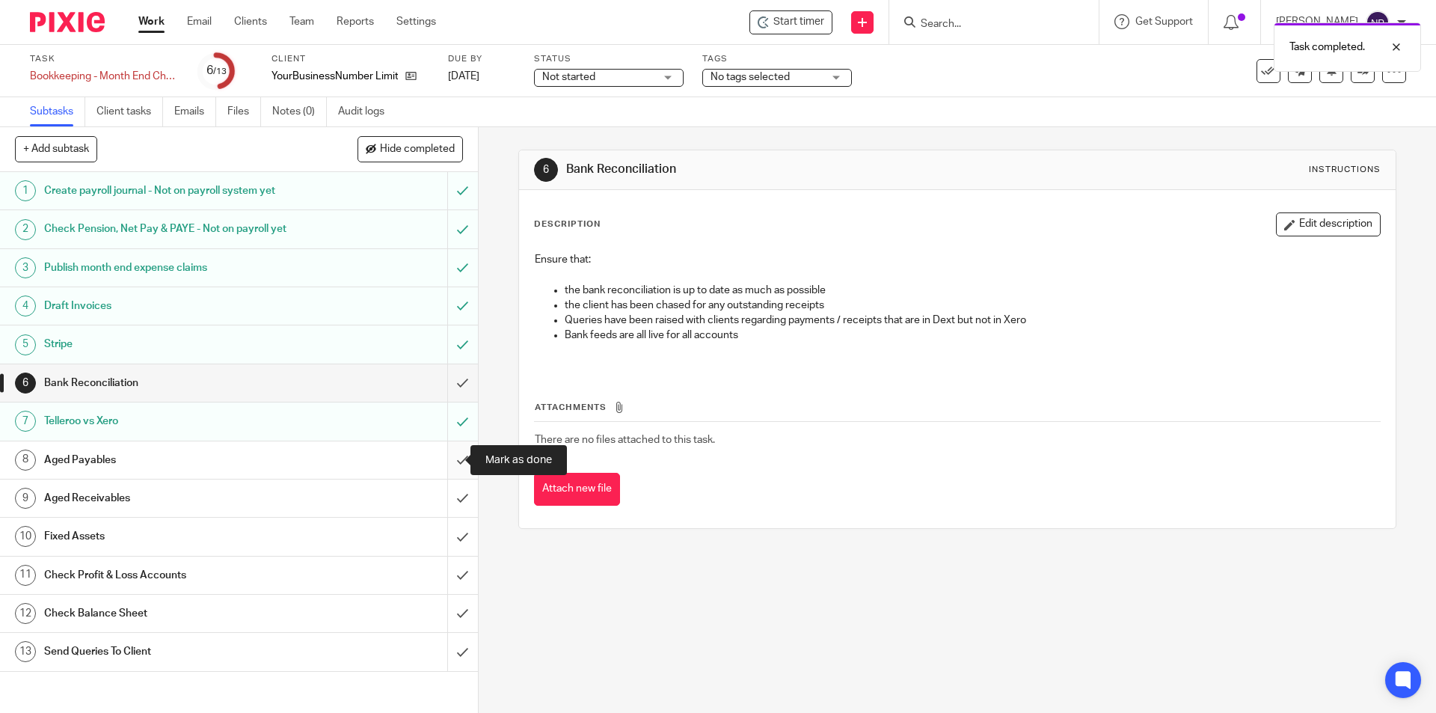
click at [448, 455] on input "submit" at bounding box center [239, 459] width 478 height 37
click at [456, 501] on input "submit" at bounding box center [239, 497] width 478 height 37
